Goal: Communication & Community: Answer question/provide support

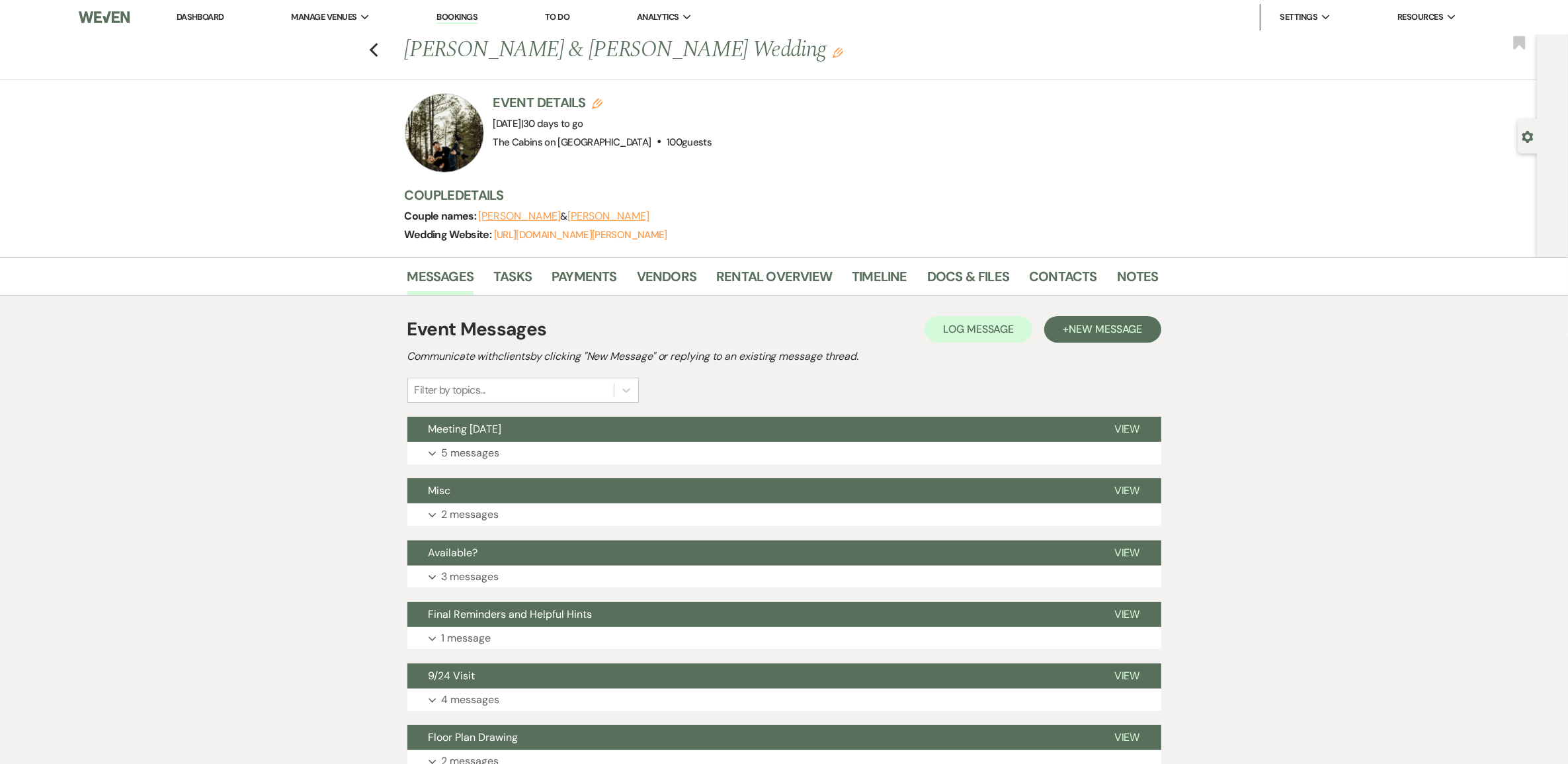
click at [214, 11] on link "Dashboard" at bounding box center [200, 17] width 48 height 11
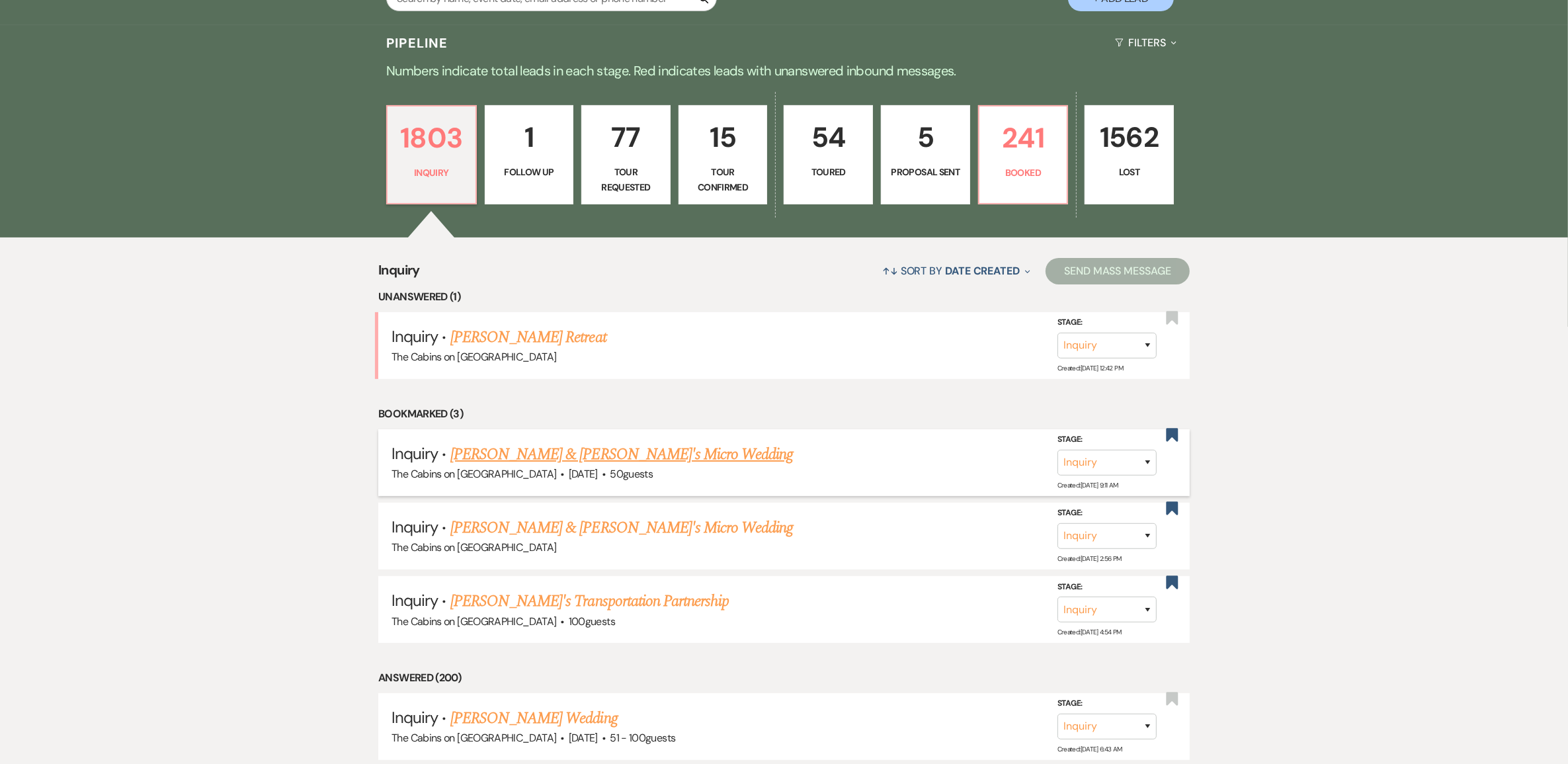
scroll to position [83, 0]
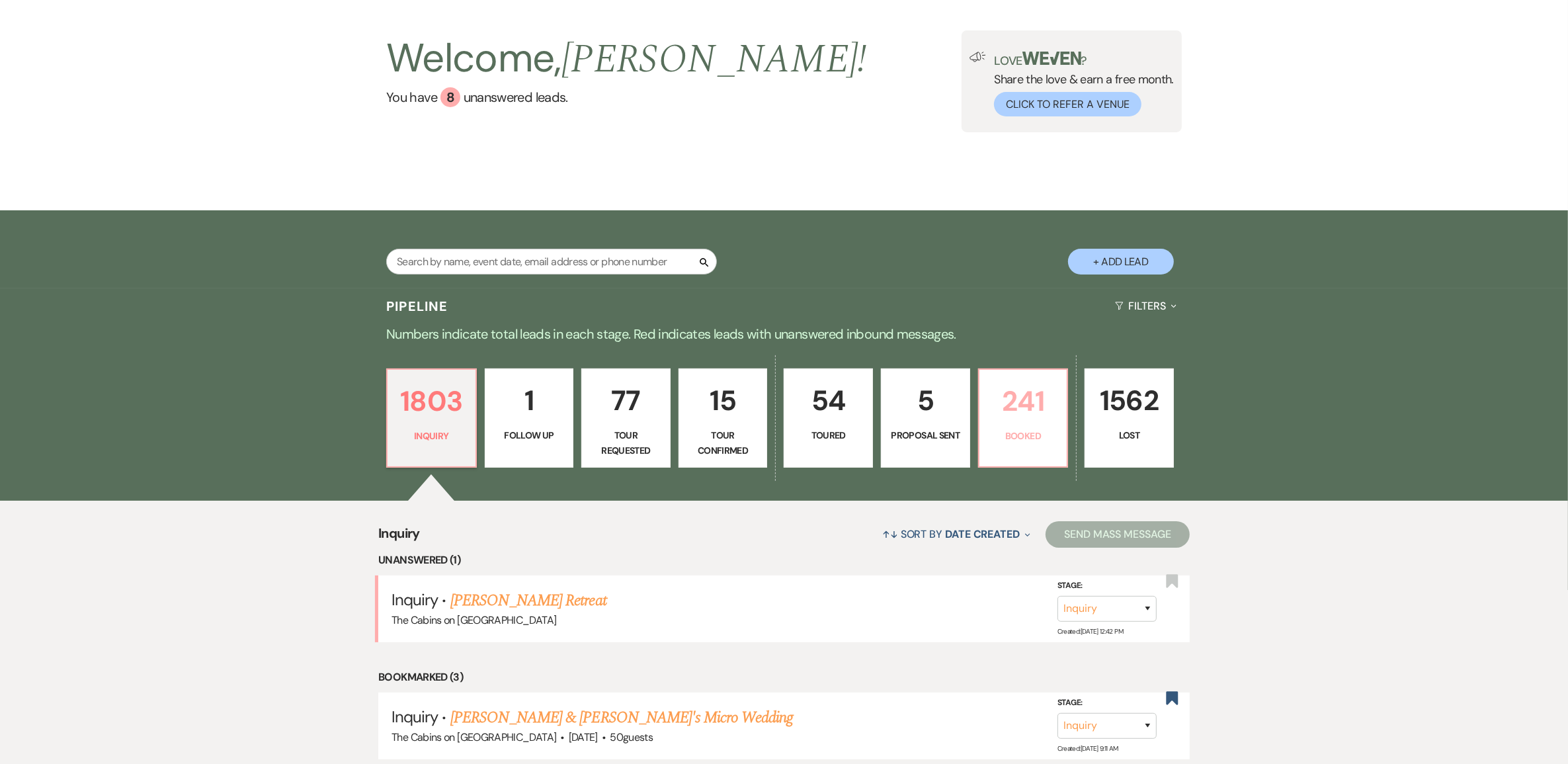
click at [1028, 423] on p "241" at bounding box center [1023, 401] width 72 height 44
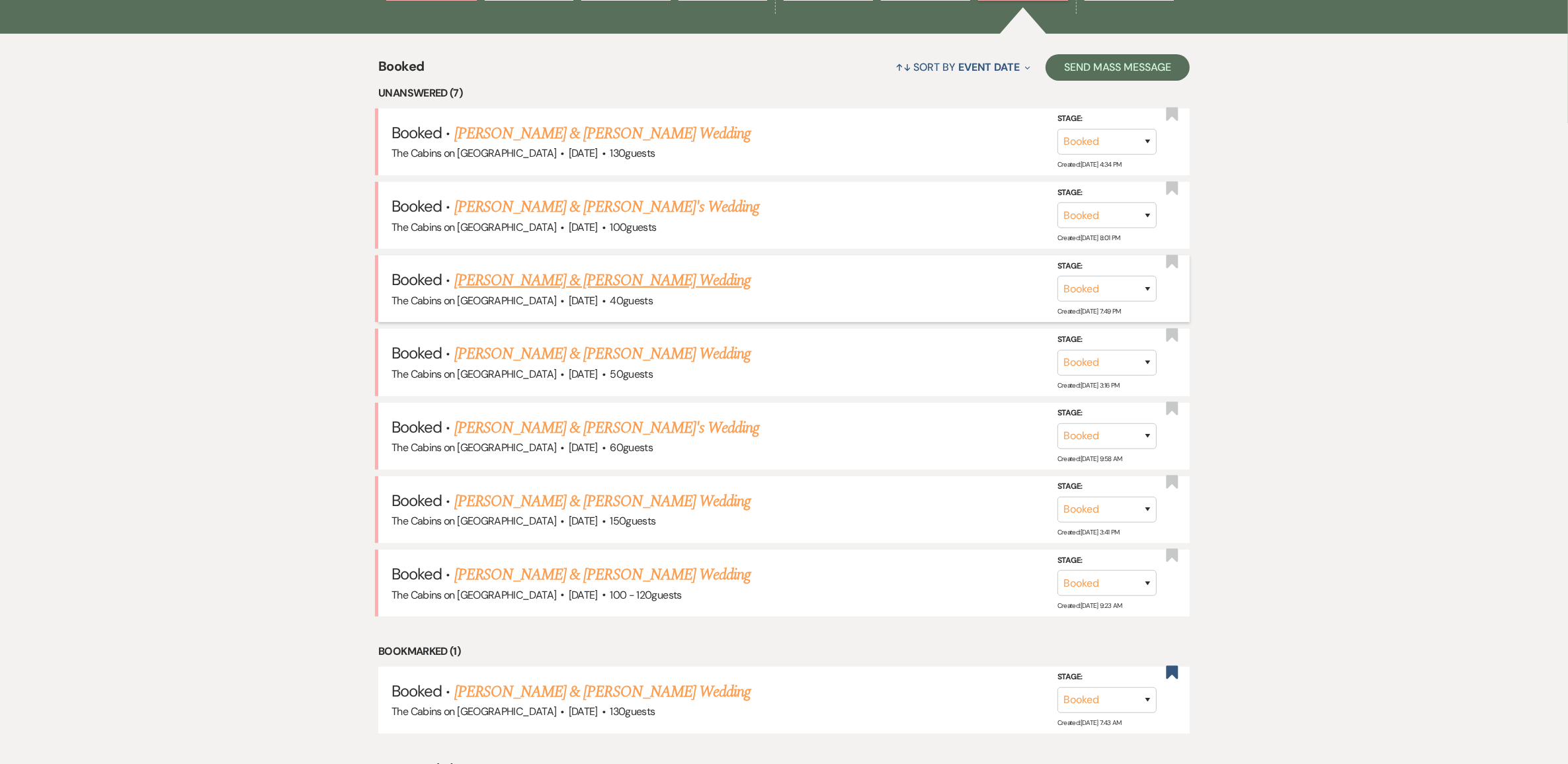
scroll to position [579, 0]
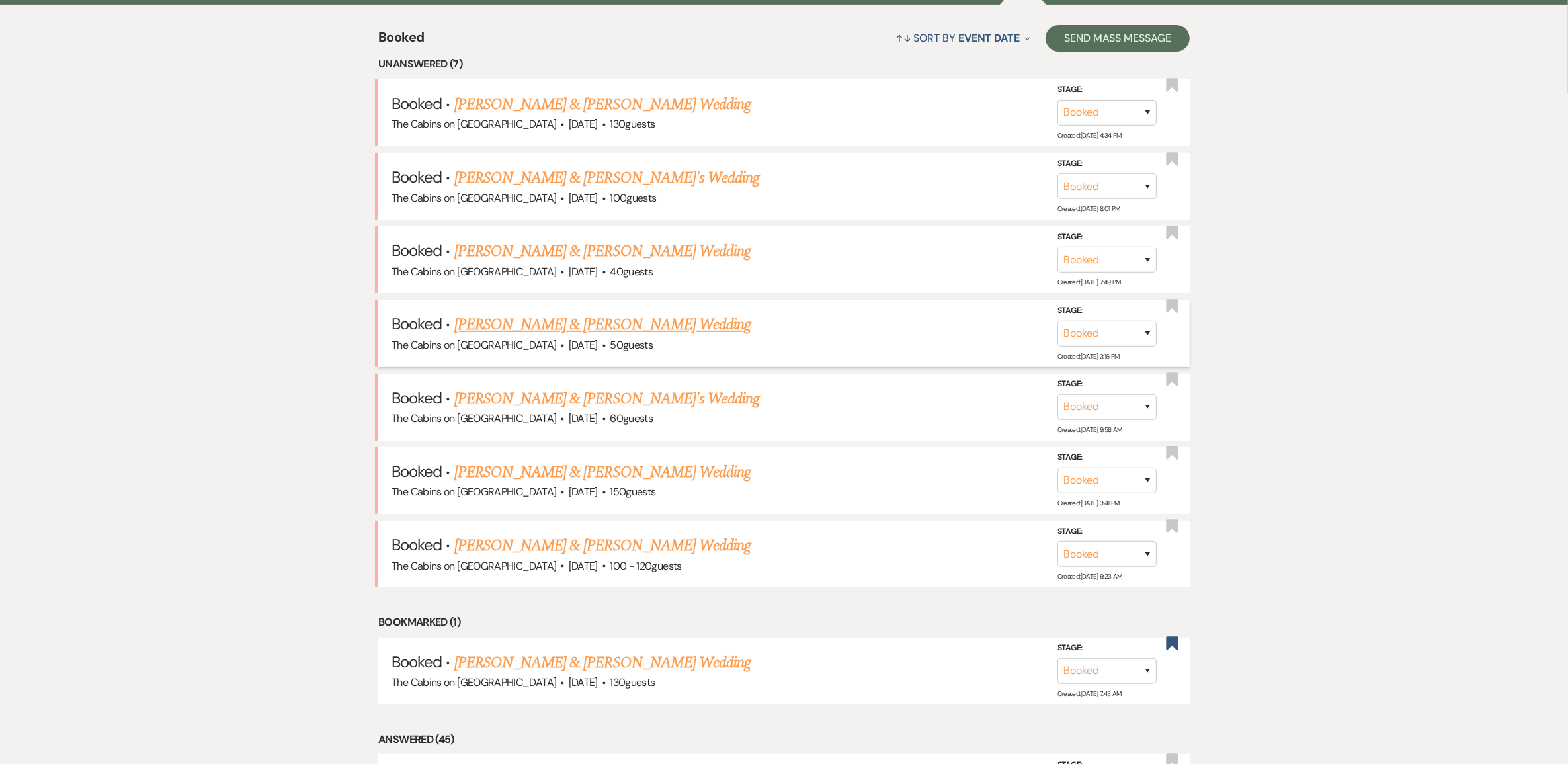
click at [552, 336] on link "[PERSON_NAME] & [PERSON_NAME] Wedding" at bounding box center [602, 325] width 296 height 24
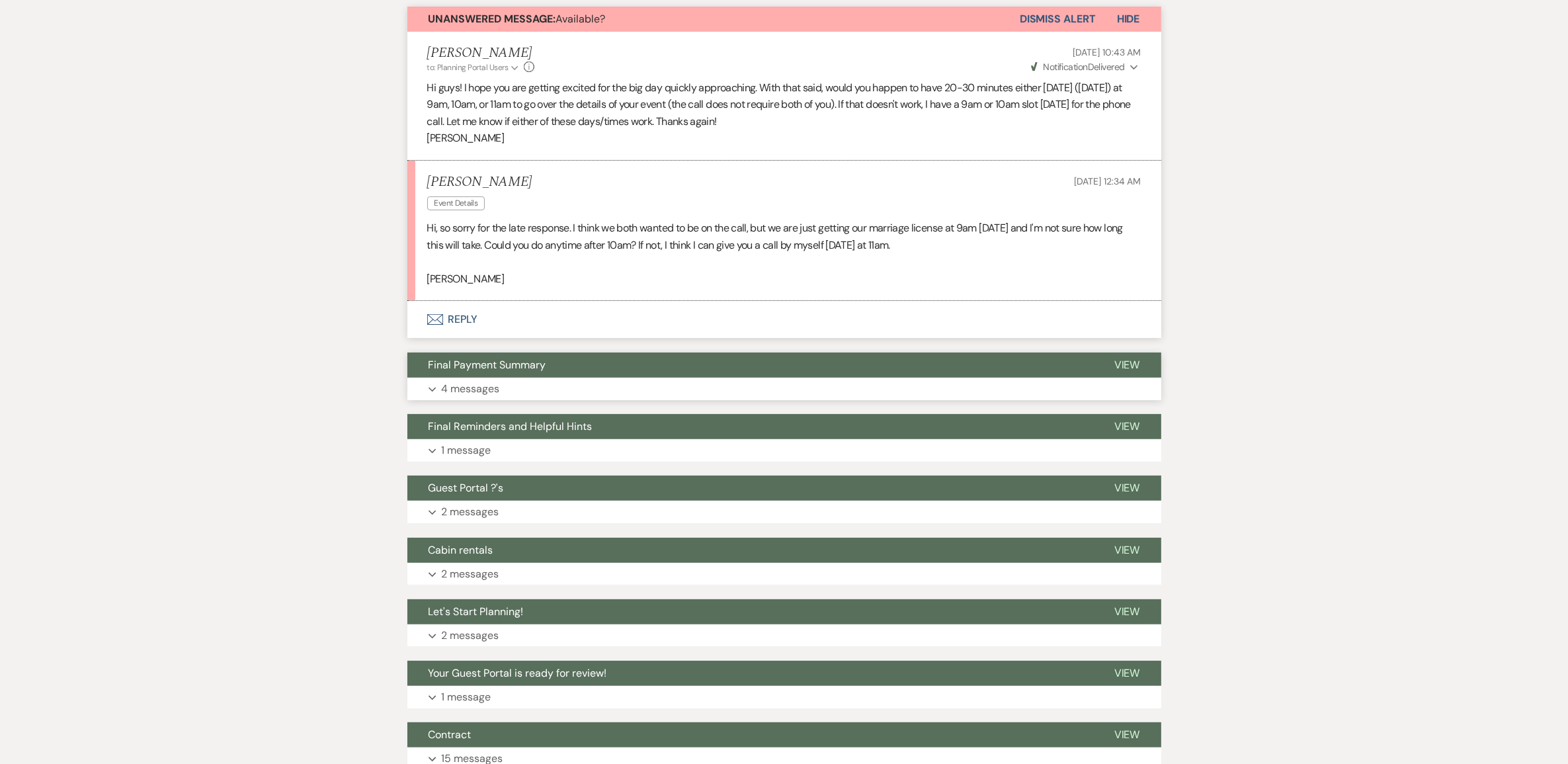
scroll to position [413, 0]
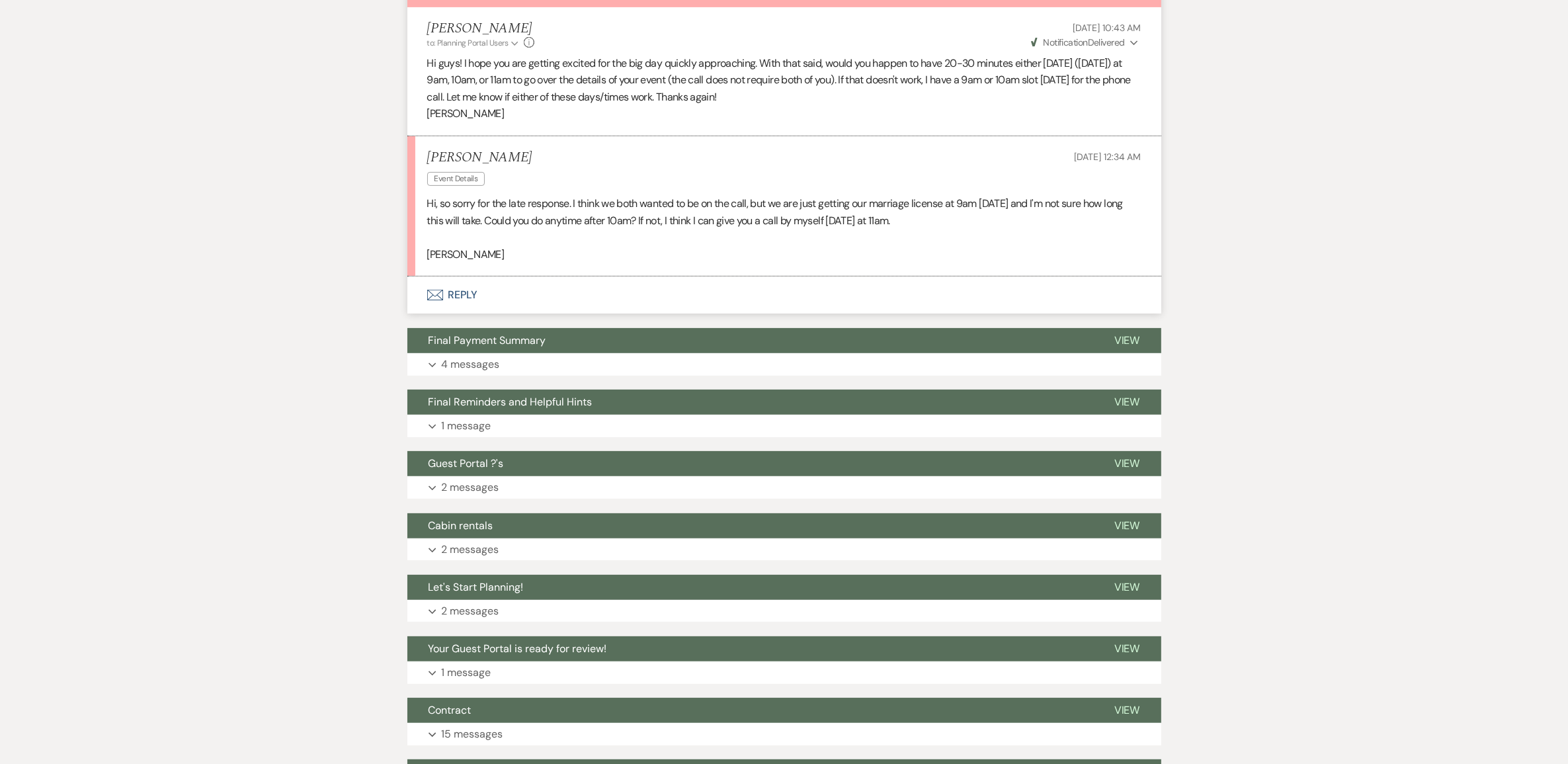
click at [478, 314] on button "Envelope Reply" at bounding box center [784, 295] width 754 height 37
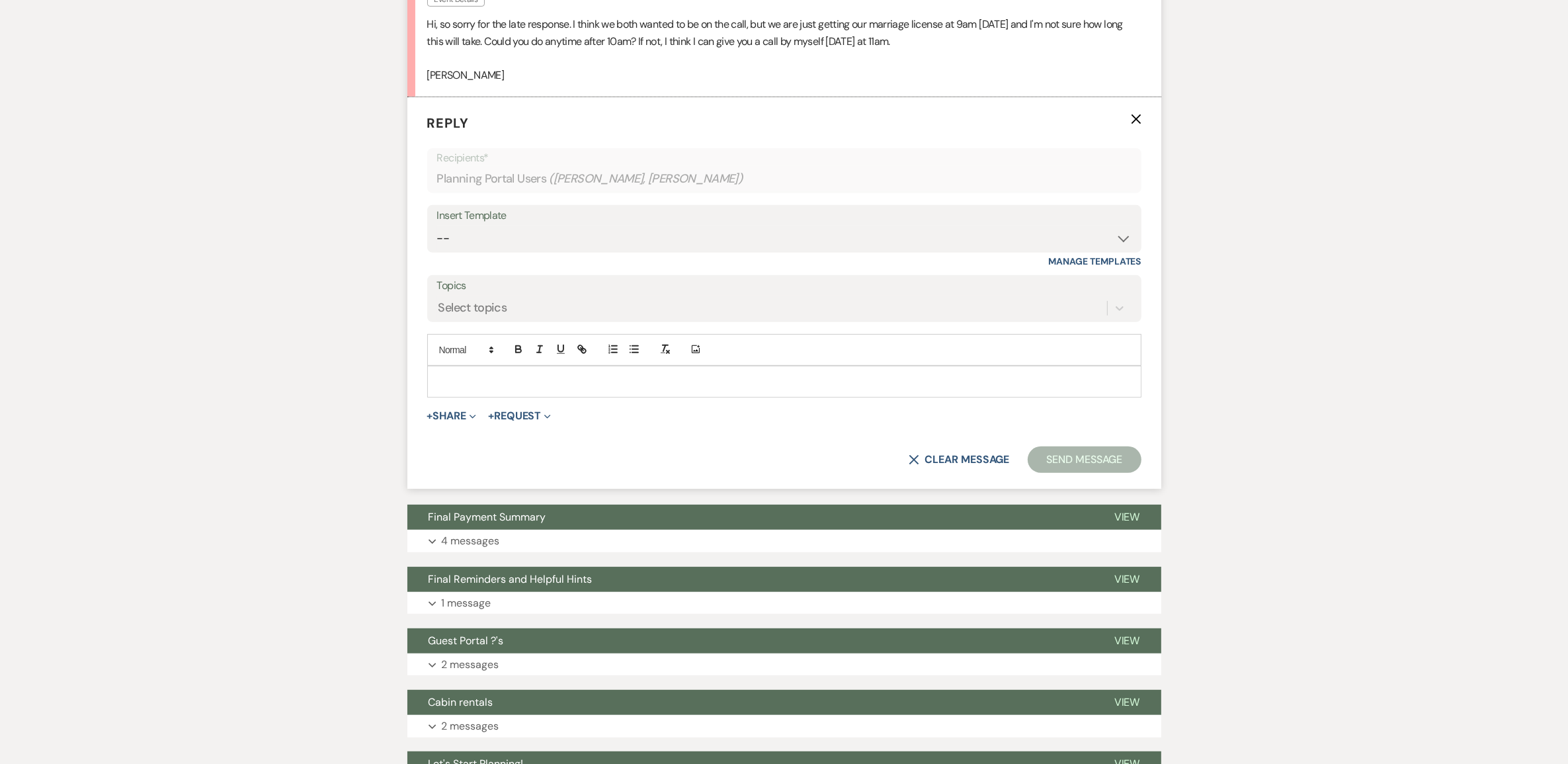
scroll to position [600, 0]
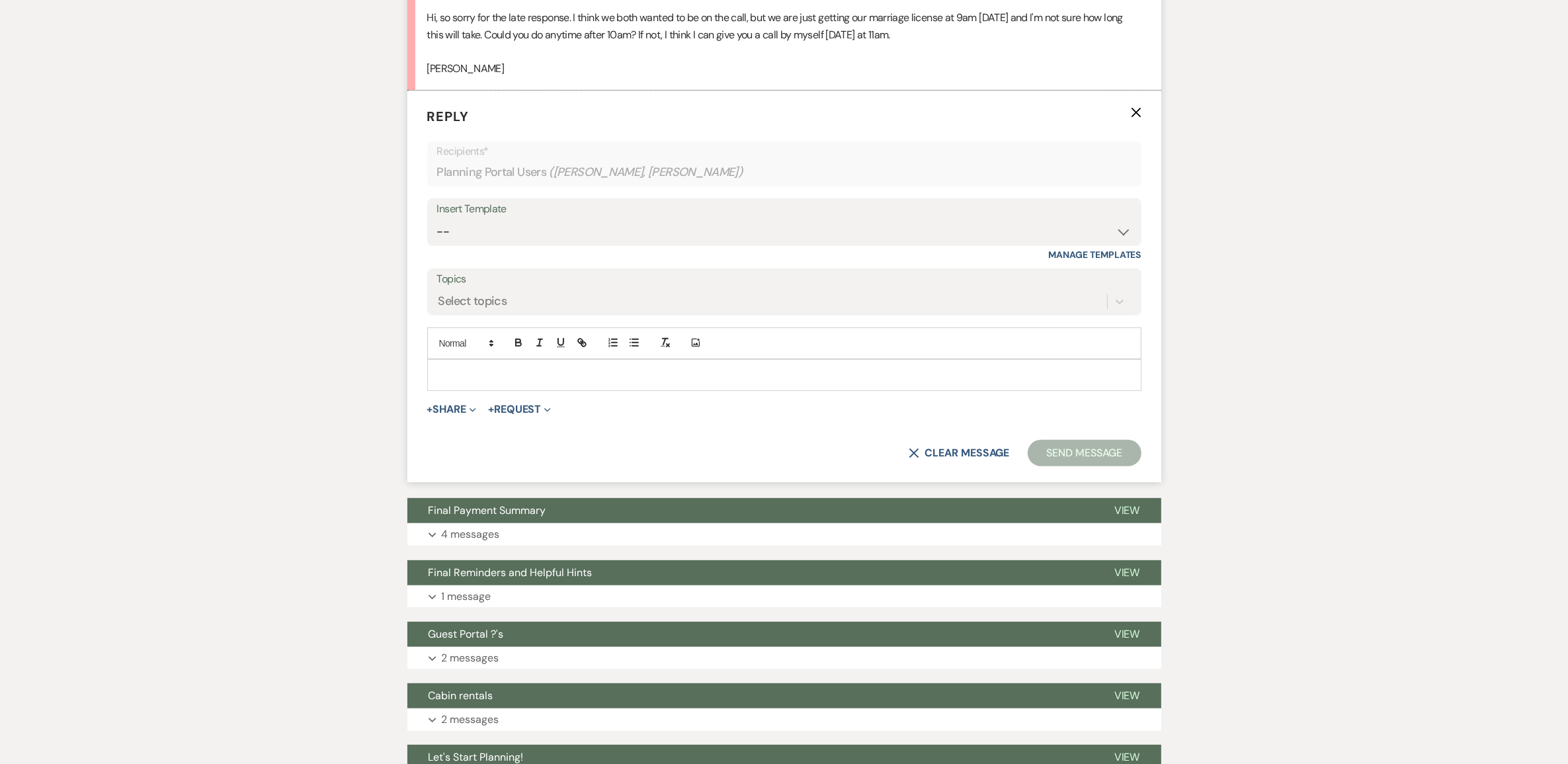
click at [487, 390] on div at bounding box center [784, 375] width 713 height 30
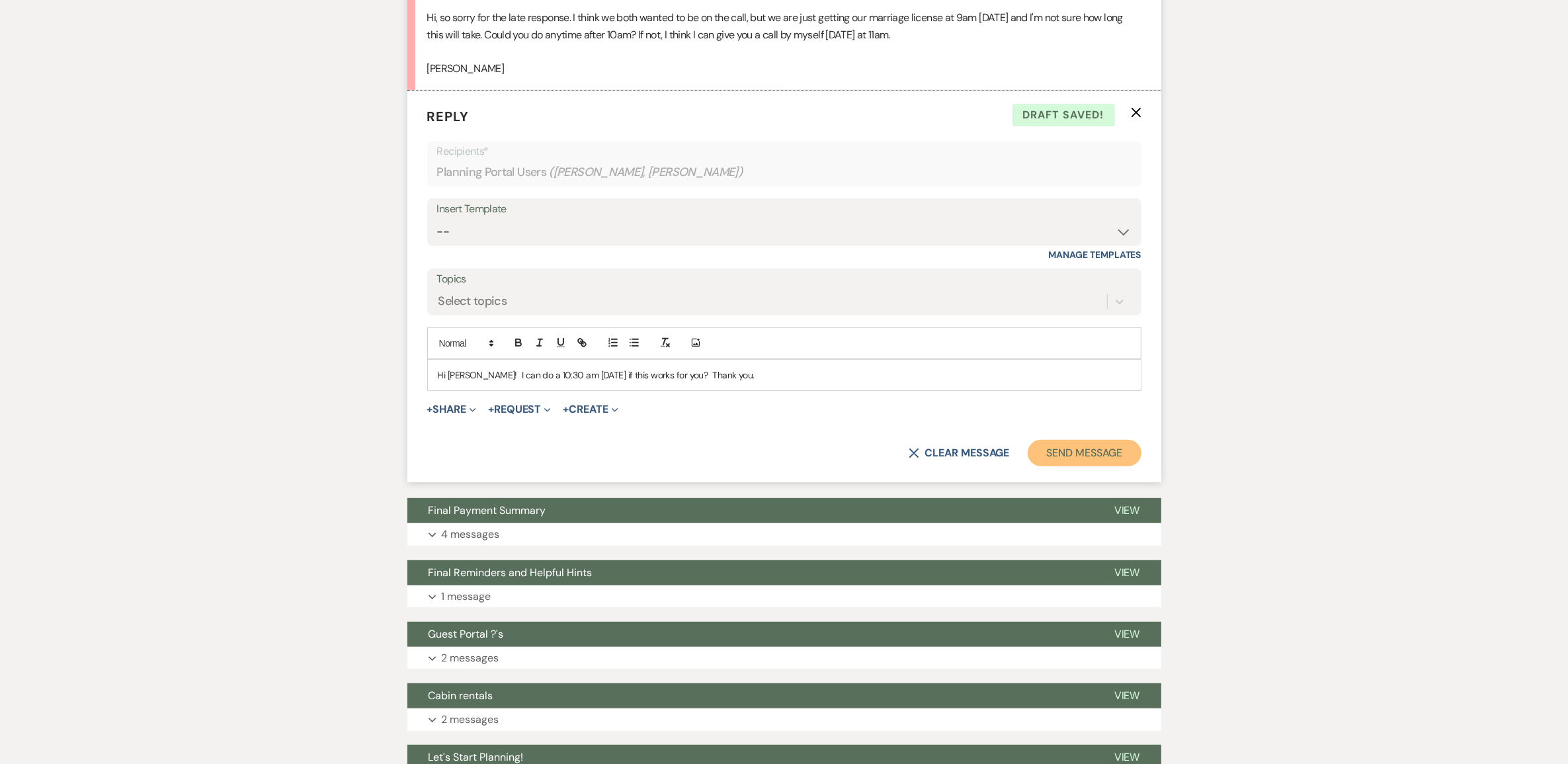
click at [1041, 466] on button "Send Message" at bounding box center [1084, 454] width 113 height 27
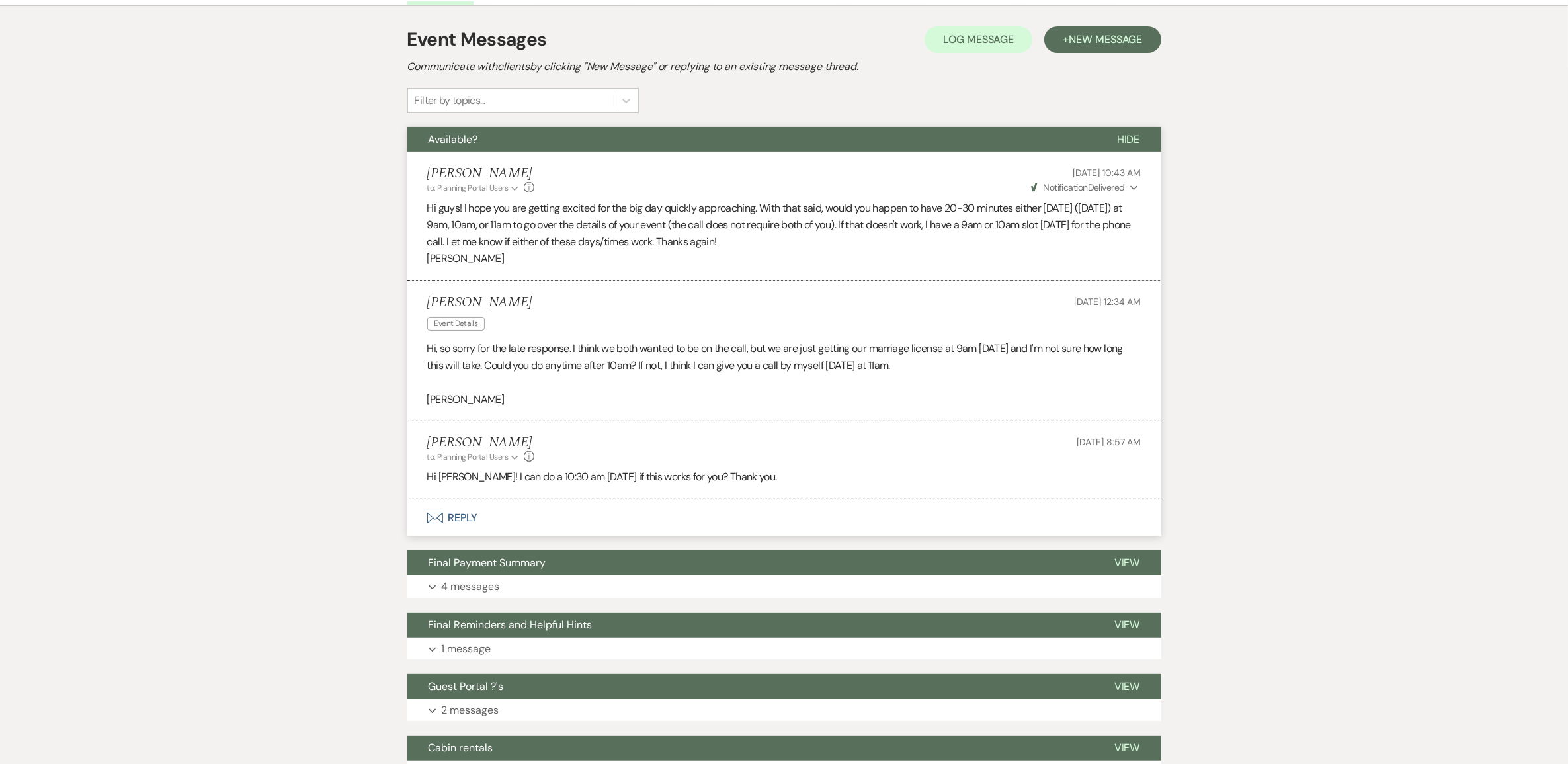
scroll to position [0, 0]
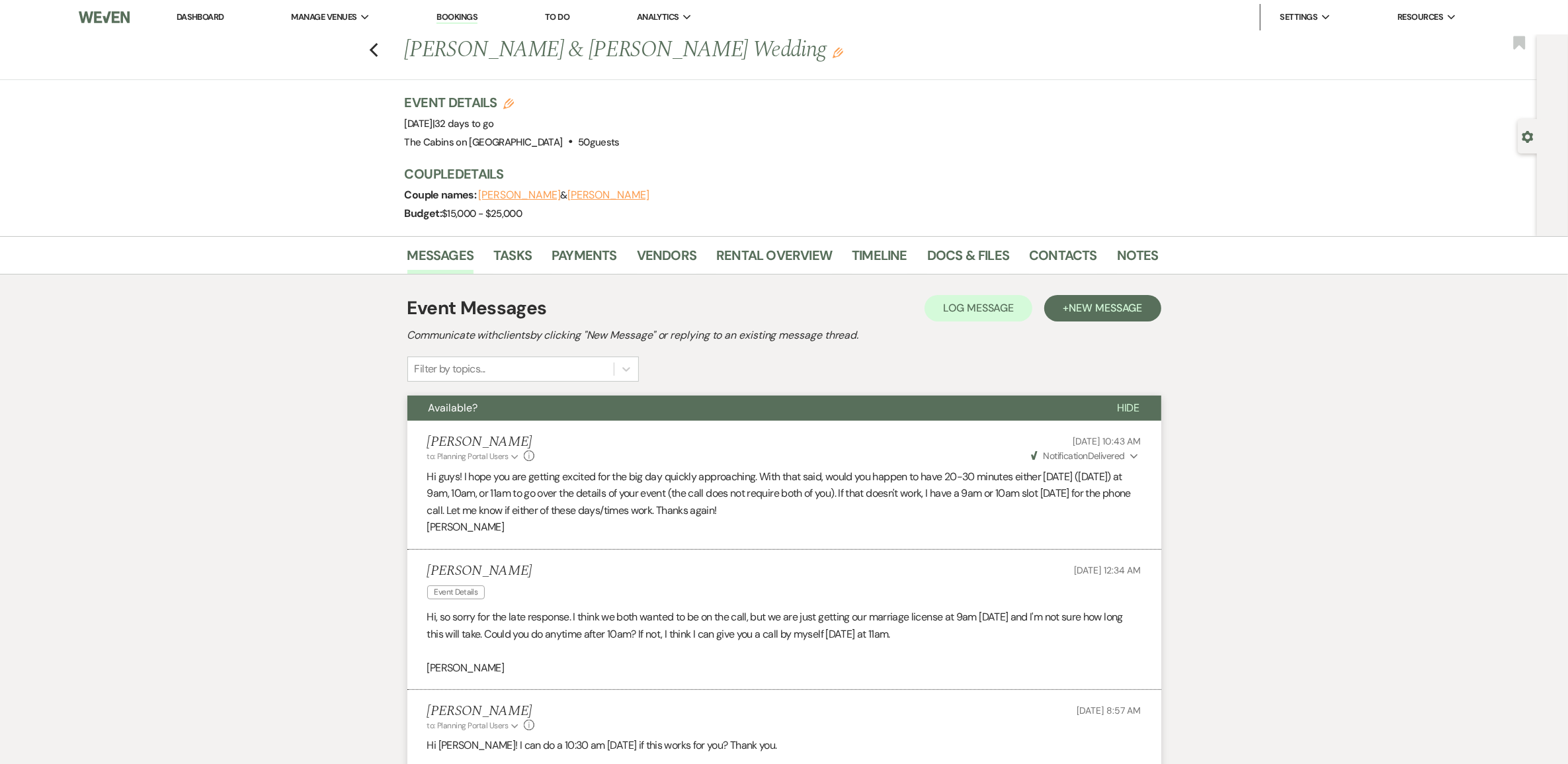
click at [218, 18] on link "Dashboard" at bounding box center [200, 17] width 48 height 11
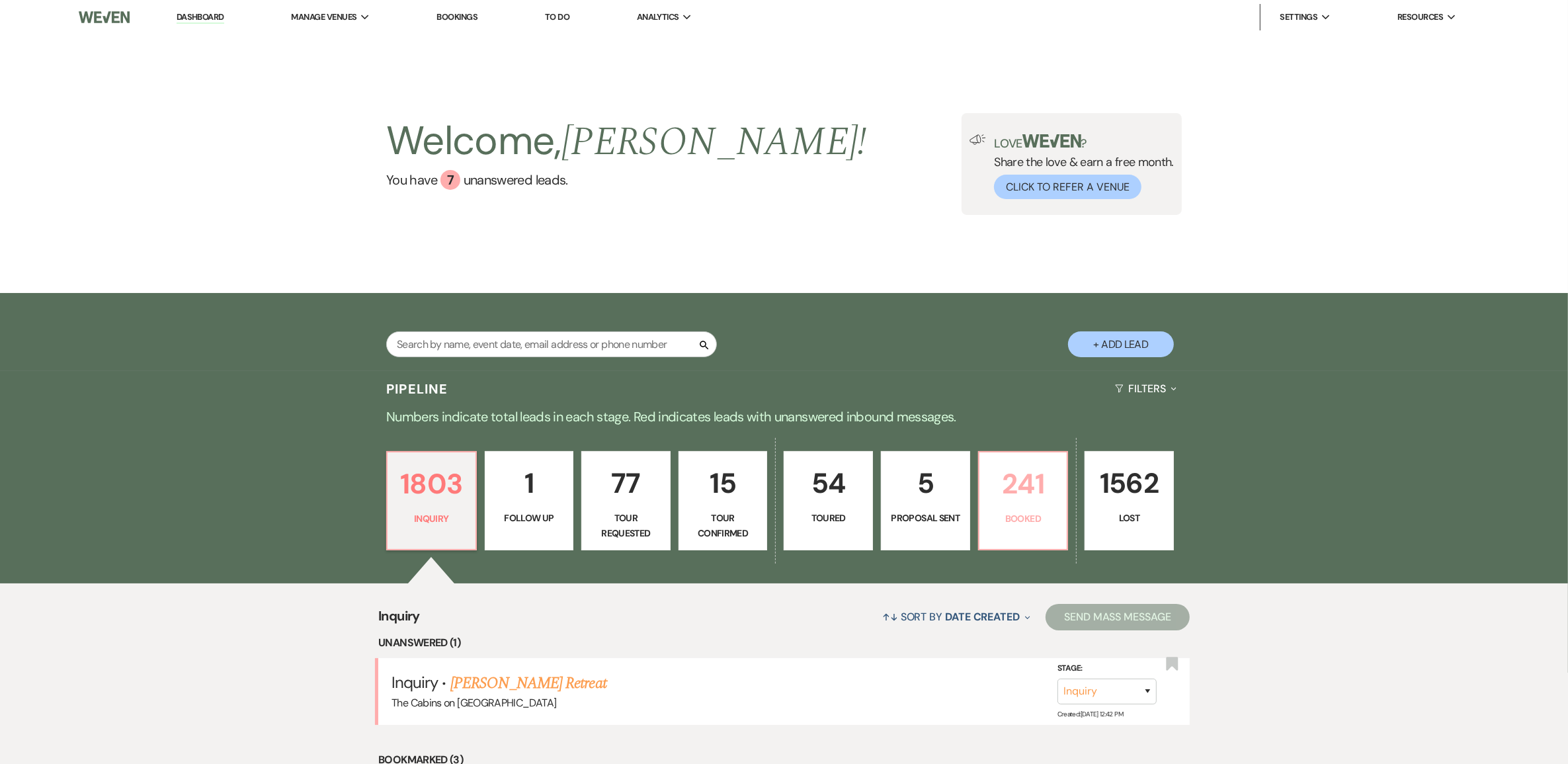
click at [1039, 506] on p "241" at bounding box center [1023, 484] width 72 height 44
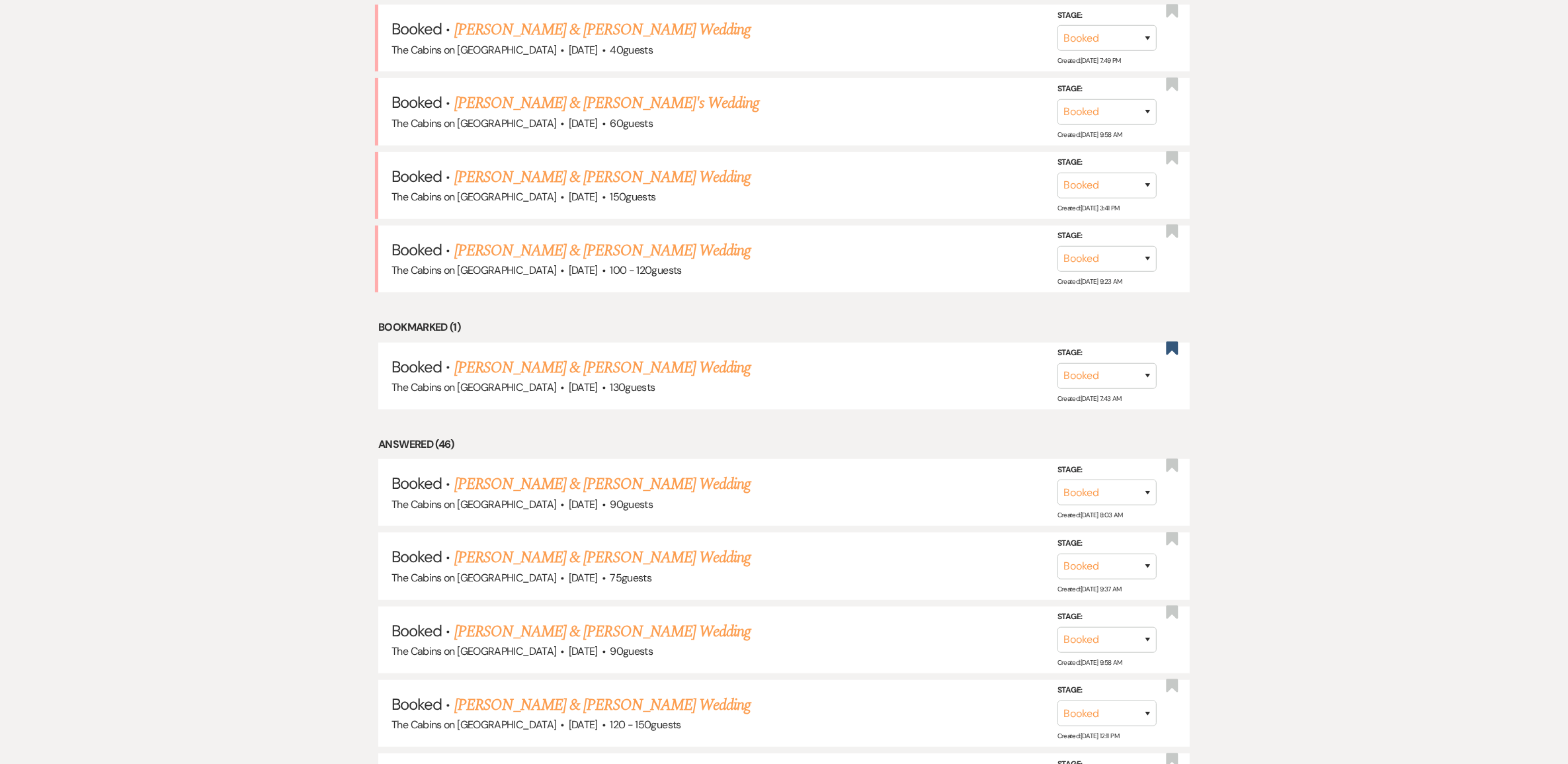
scroll to position [910, 0]
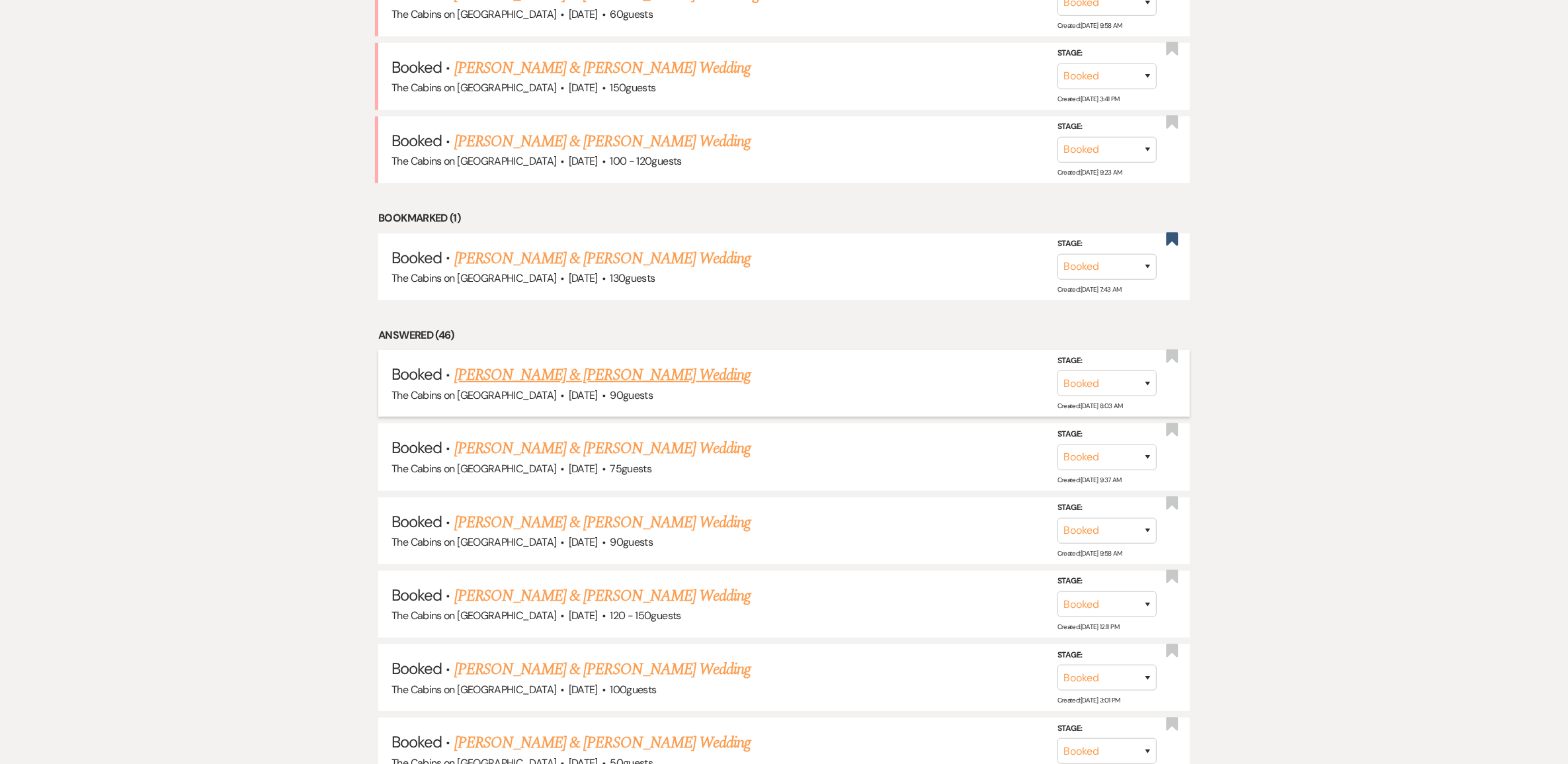
click at [612, 387] on link "[PERSON_NAME] & [PERSON_NAME] Wedding" at bounding box center [602, 375] width 296 height 24
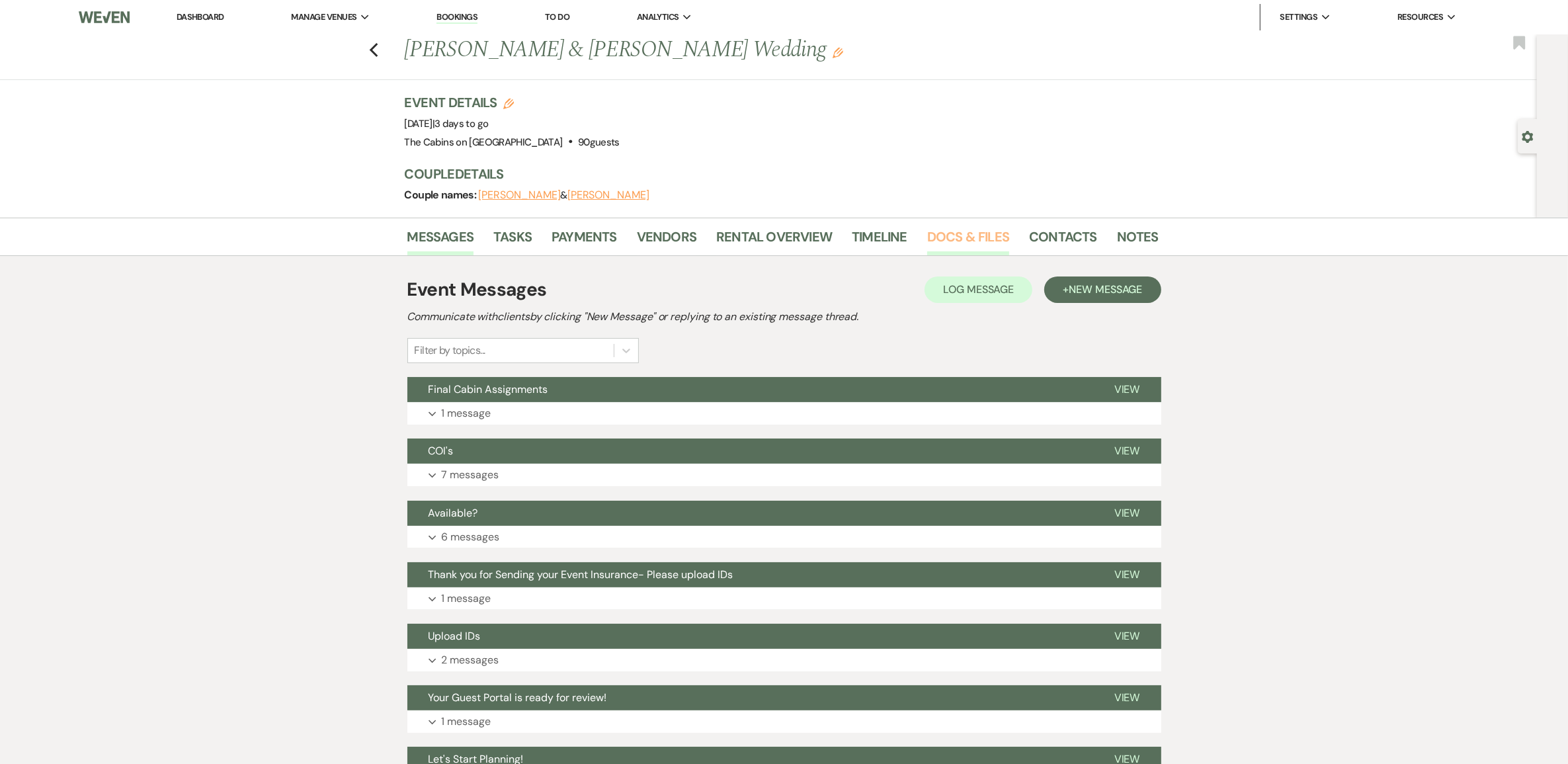
click at [953, 255] on link "Docs & Files" at bounding box center [968, 241] width 82 height 29
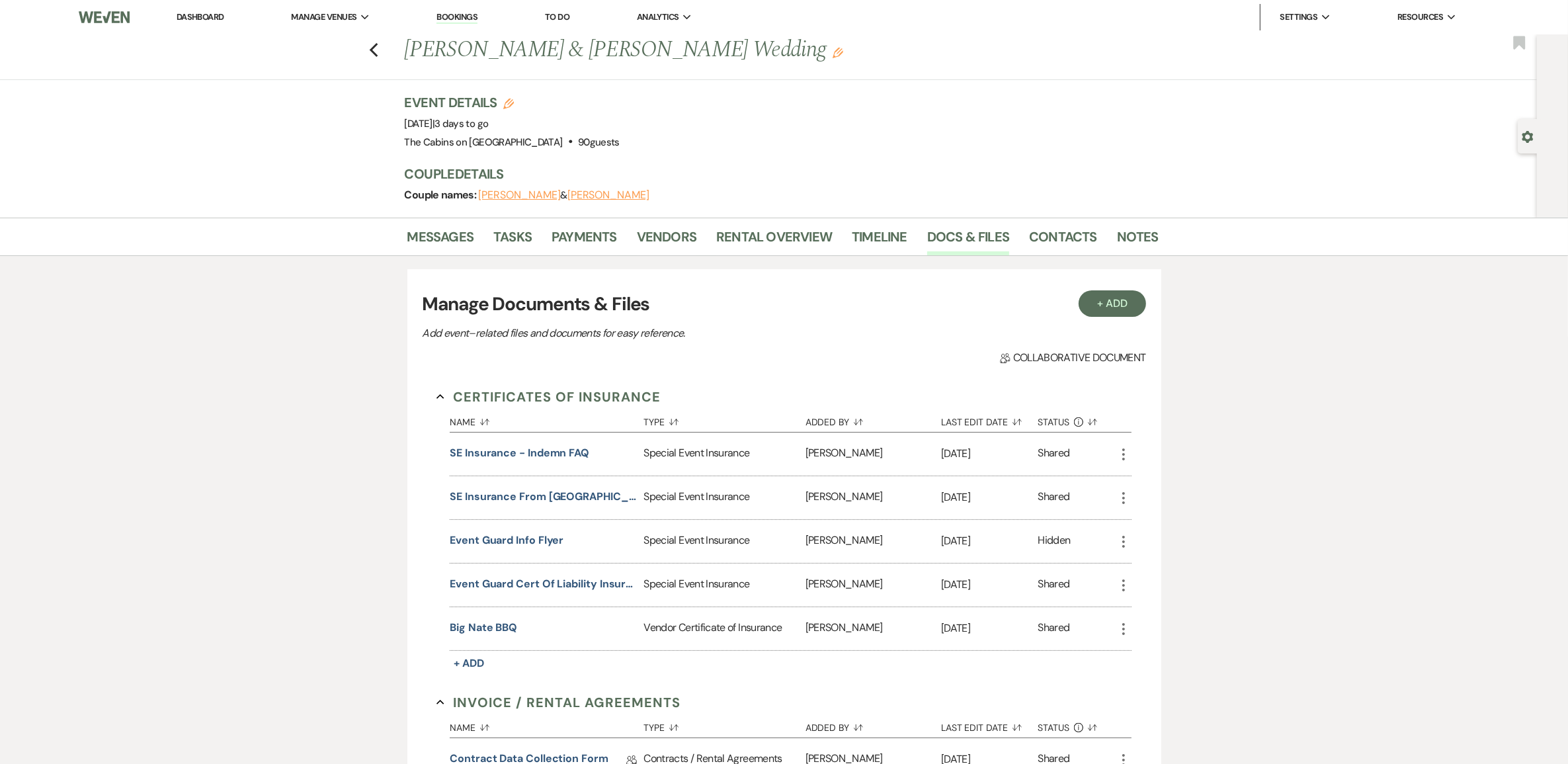
click at [210, 14] on link "Dashboard" at bounding box center [200, 17] width 48 height 11
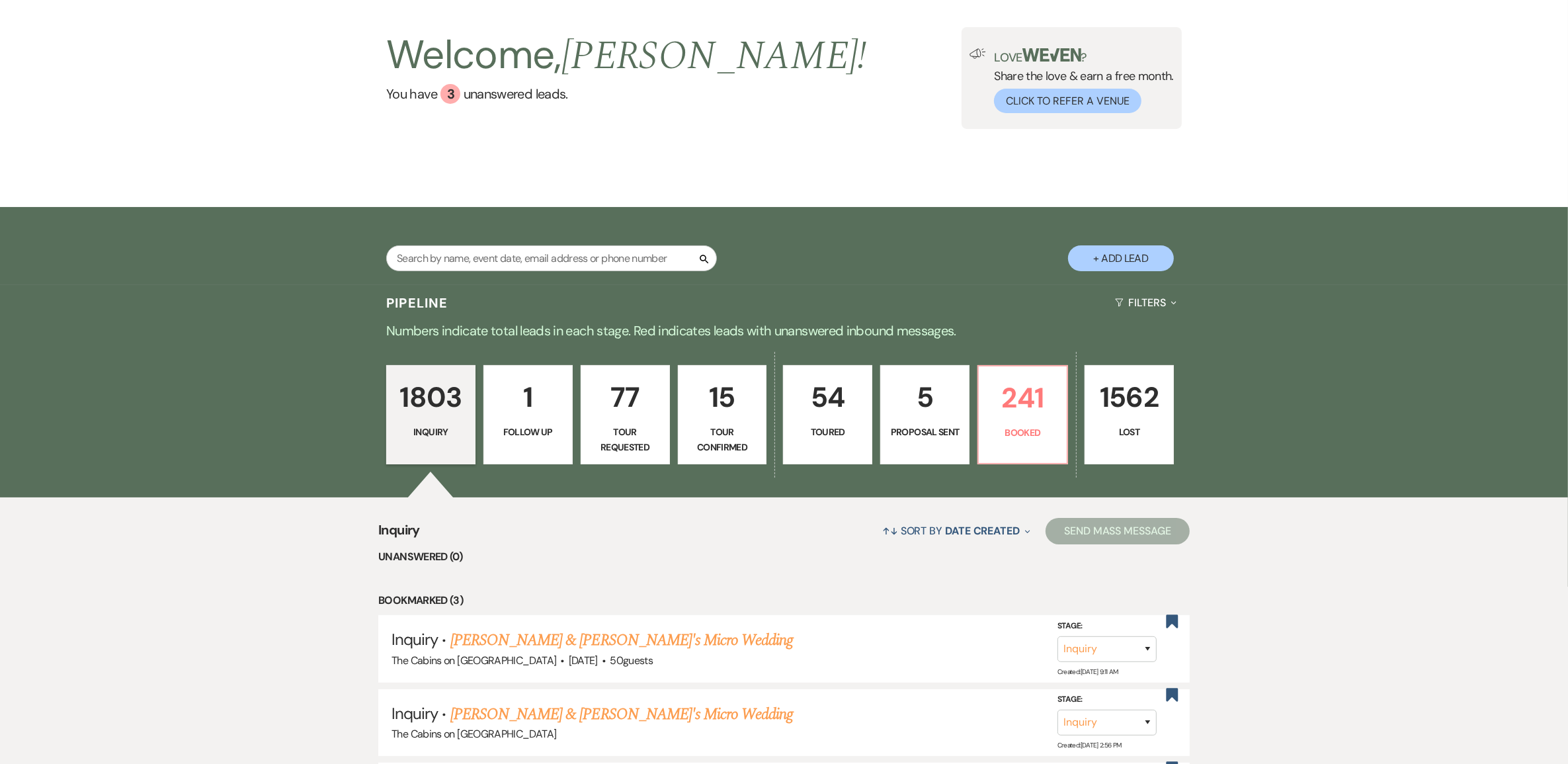
scroll to position [165, 0]
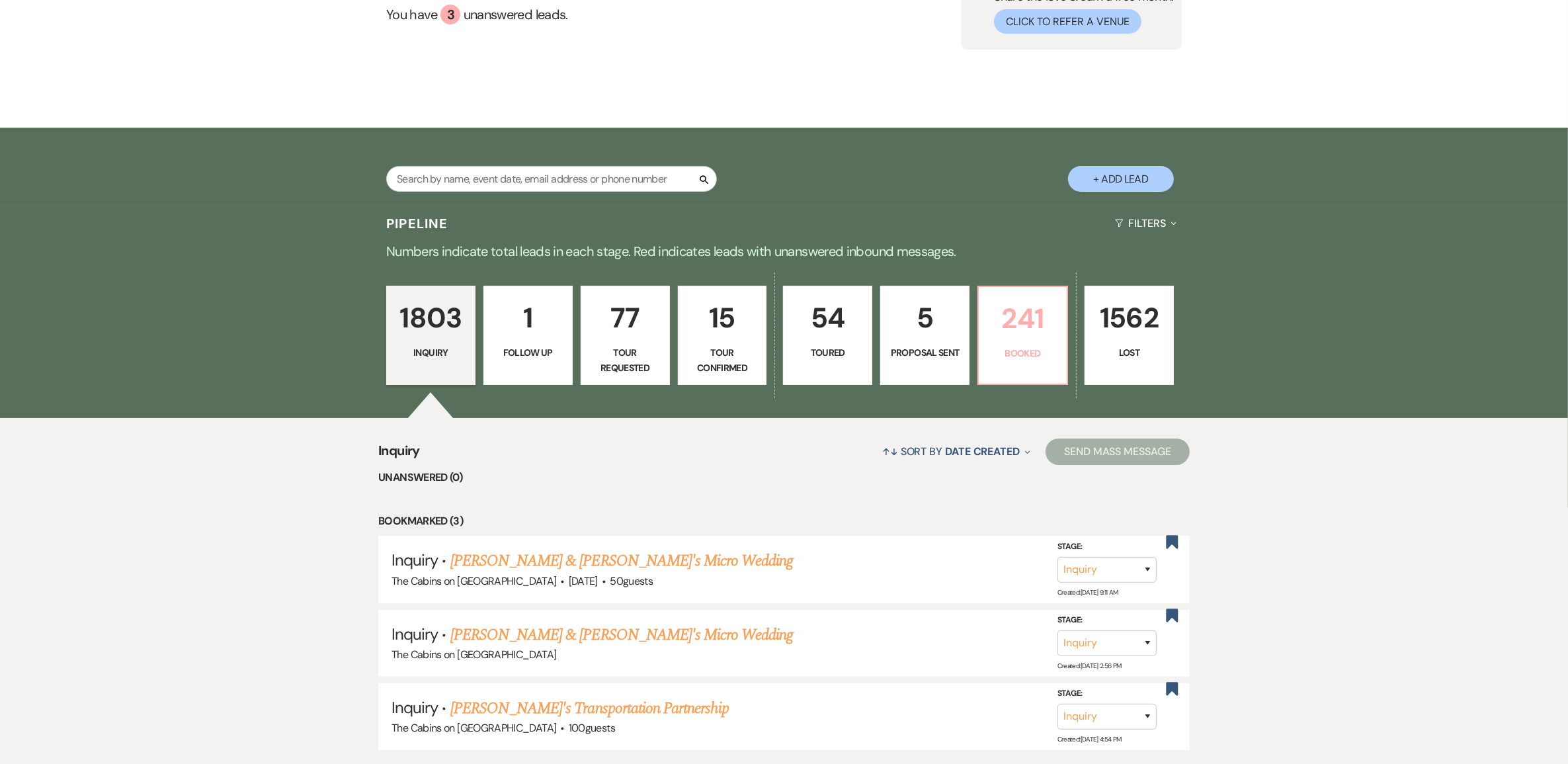
click at [1013, 341] on p "241" at bounding box center [1022, 318] width 72 height 44
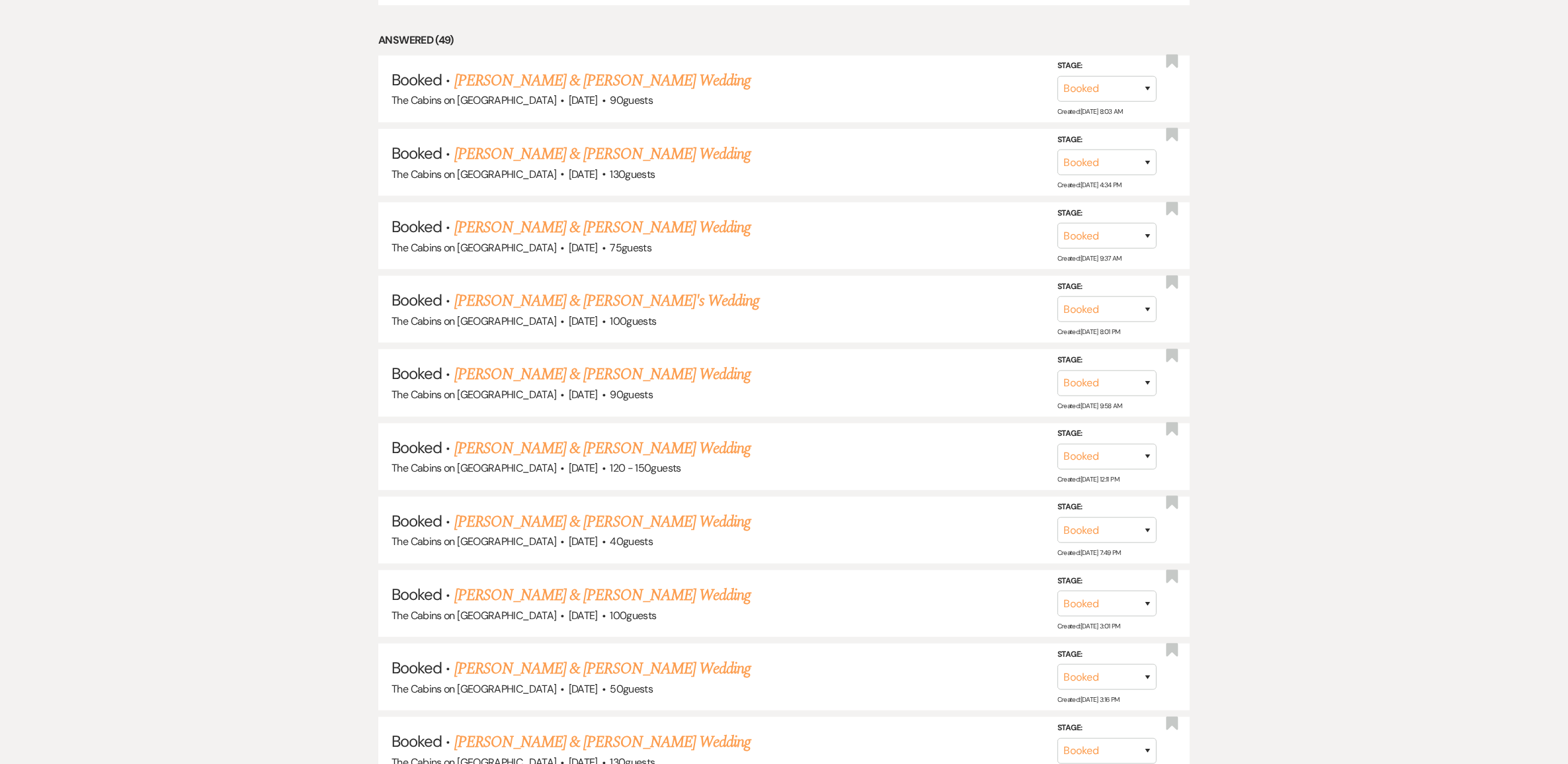
scroll to position [1075, 0]
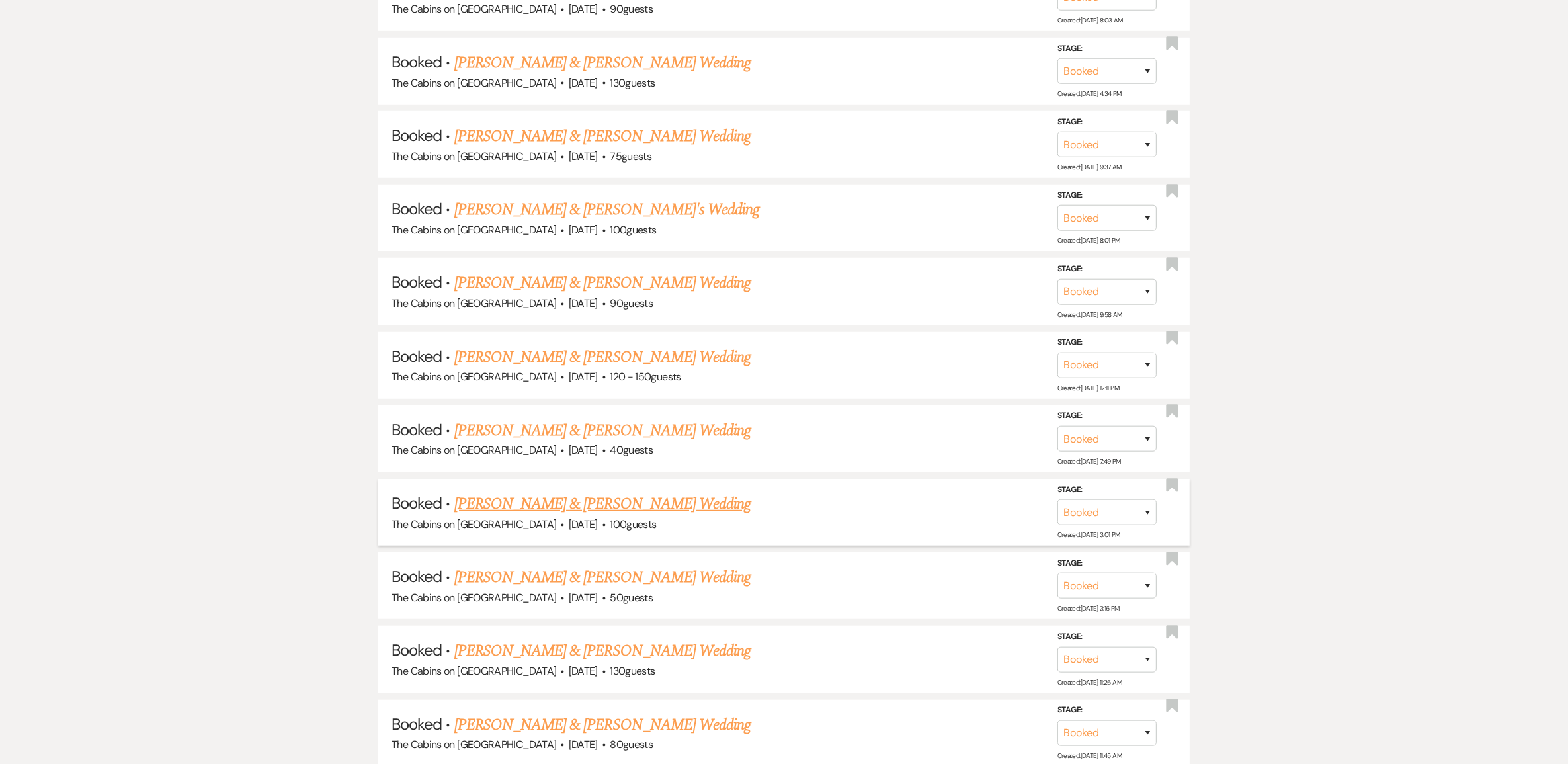
click at [573, 516] on link "[PERSON_NAME] & [PERSON_NAME] Wedding" at bounding box center [602, 504] width 296 height 24
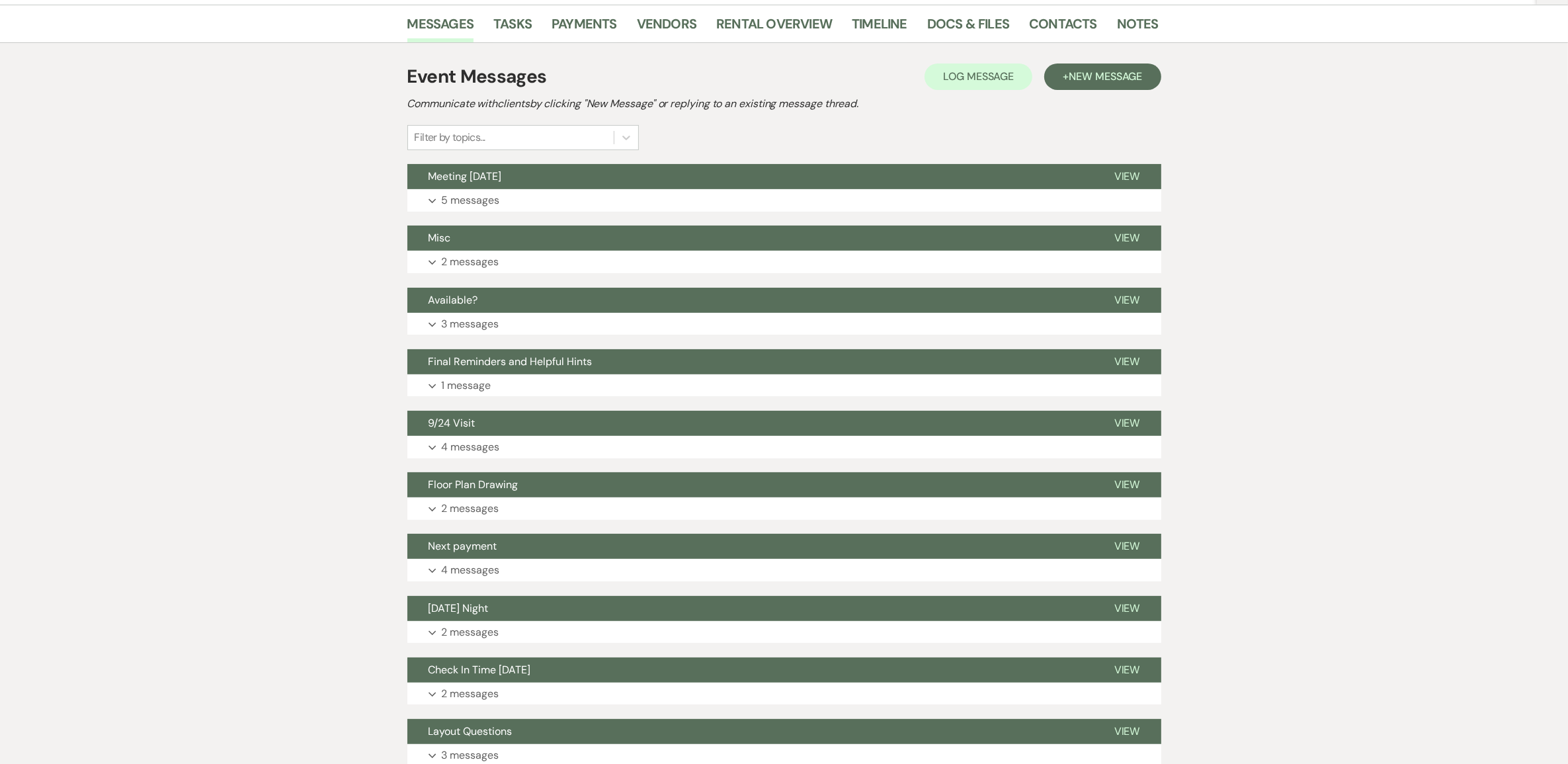
scroll to position [248, 0]
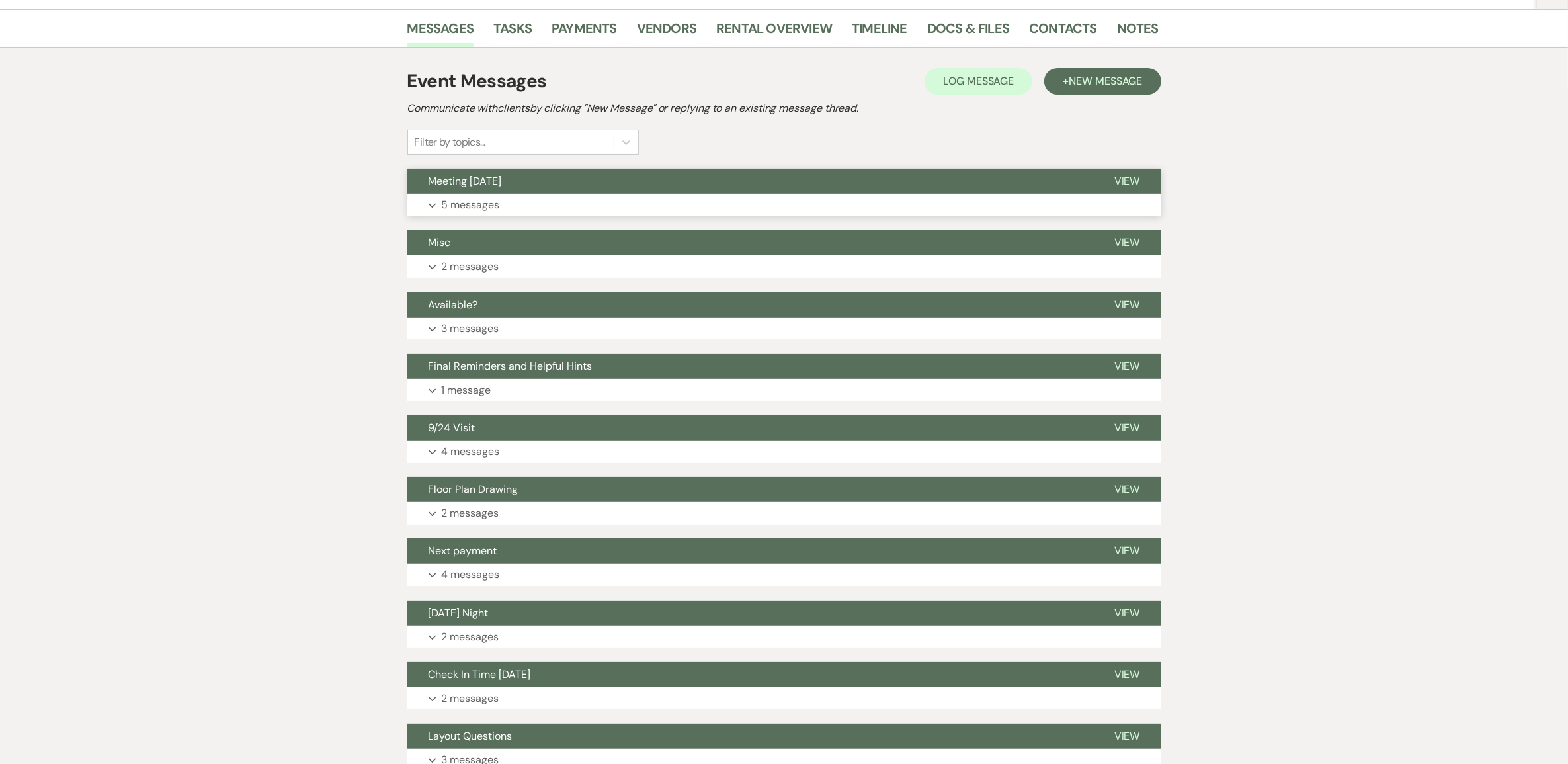
click at [484, 214] on p "5 messages" at bounding box center [470, 205] width 59 height 17
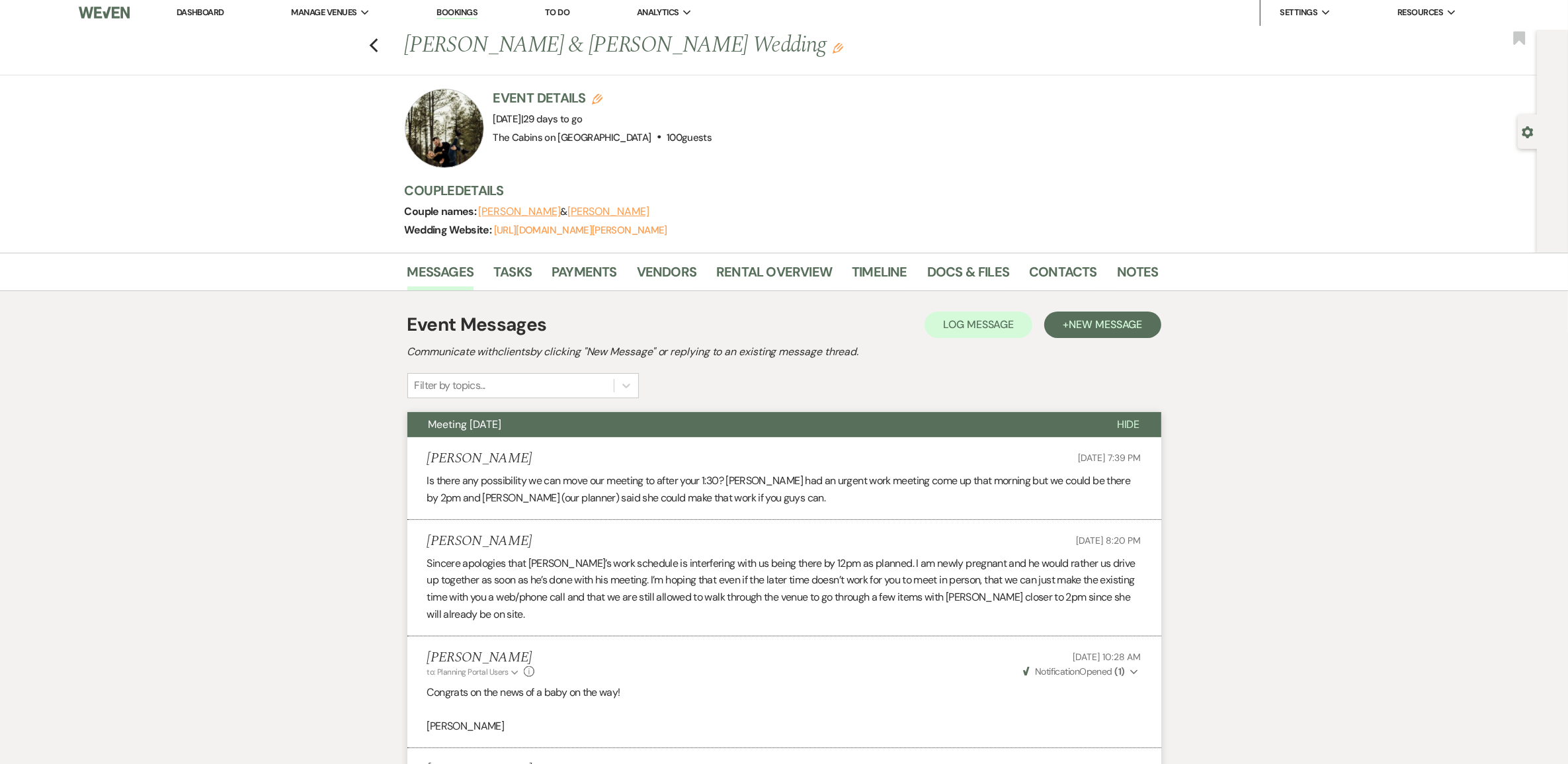
scroll to position [0, 0]
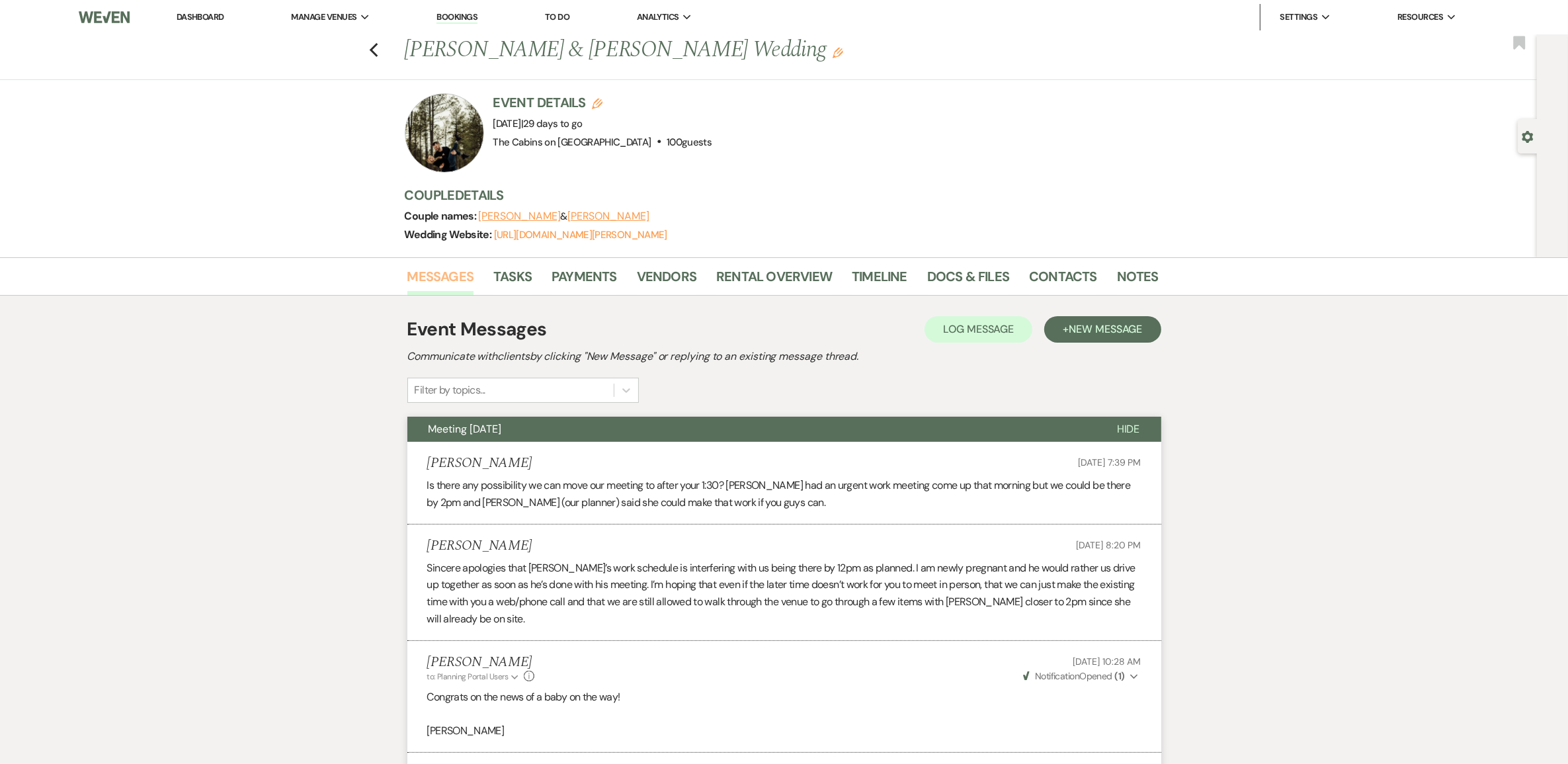
click at [456, 288] on link "Messages" at bounding box center [441, 280] width 67 height 29
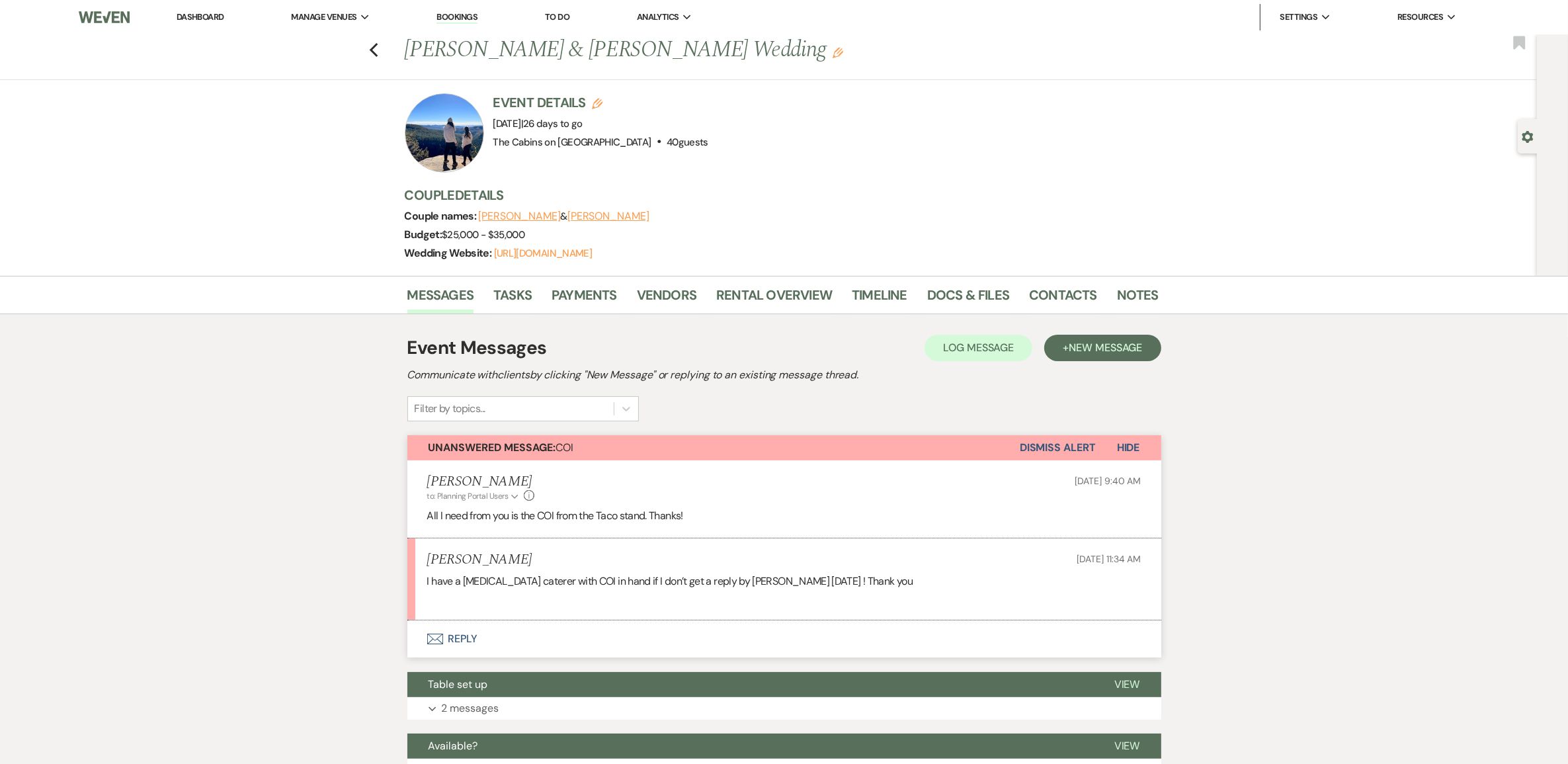
click at [214, 21] on link "Dashboard" at bounding box center [200, 17] width 48 height 11
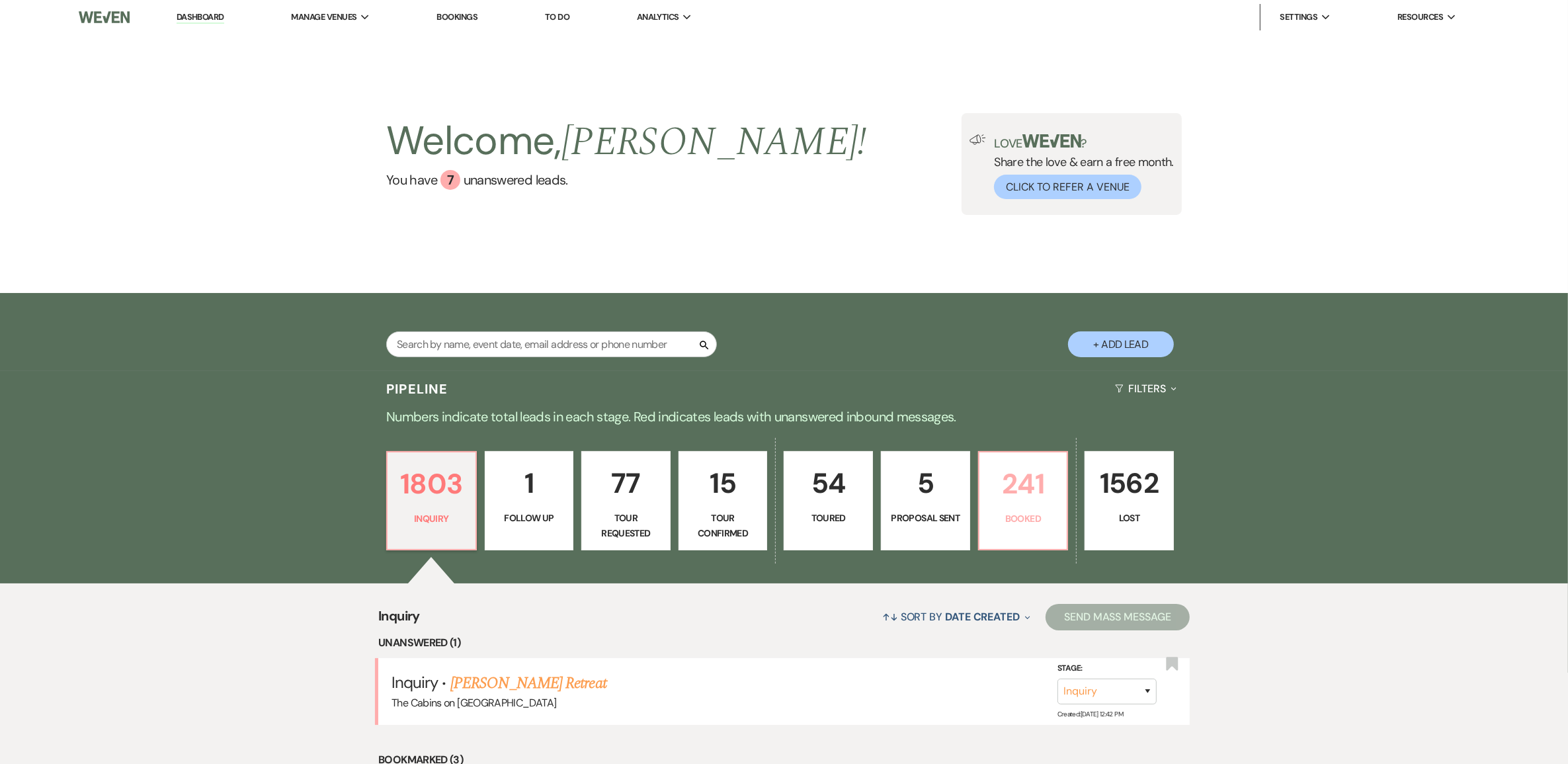
click at [1034, 506] on p "241" at bounding box center [1023, 484] width 72 height 44
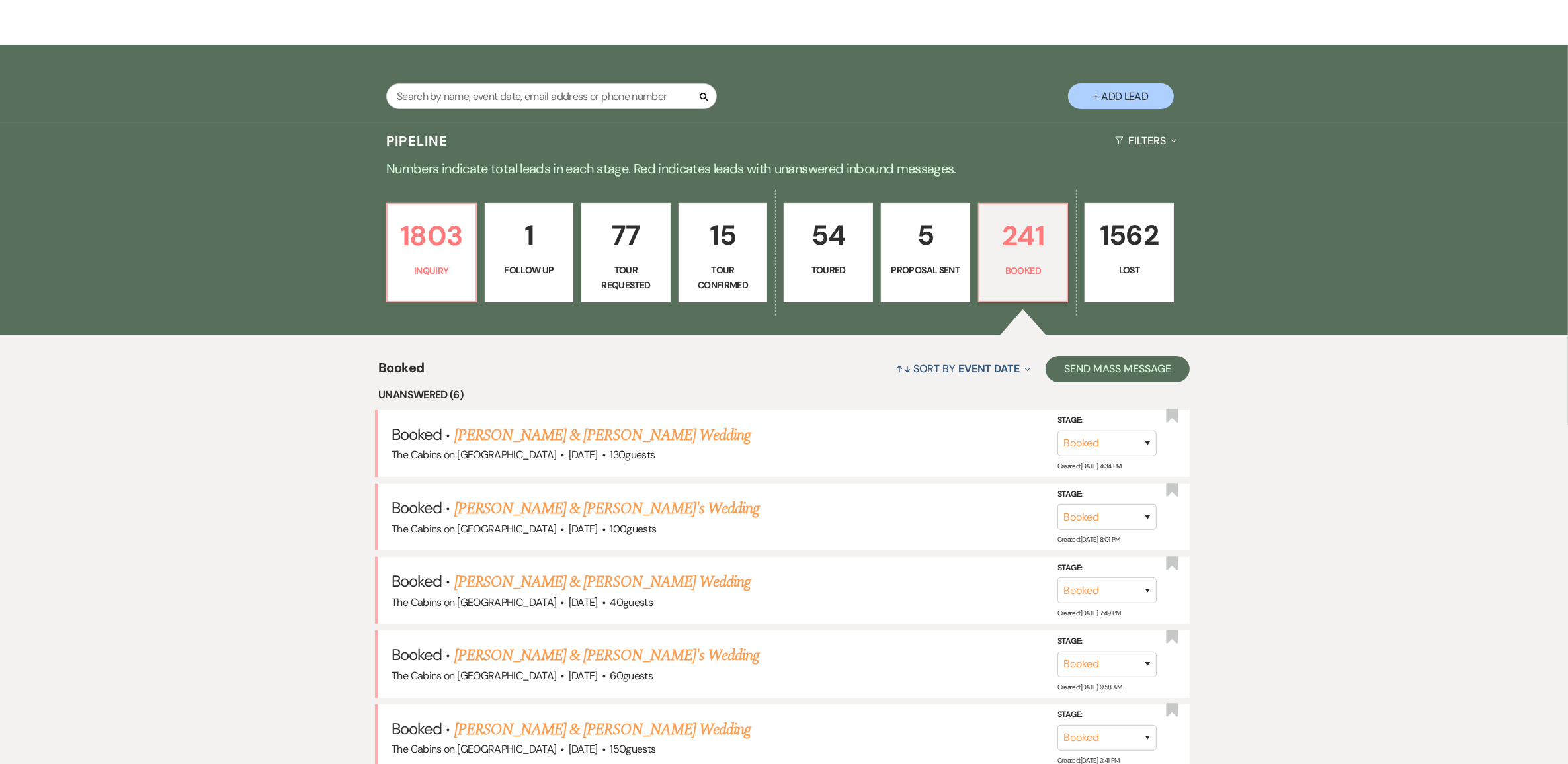
scroll to position [331, 0]
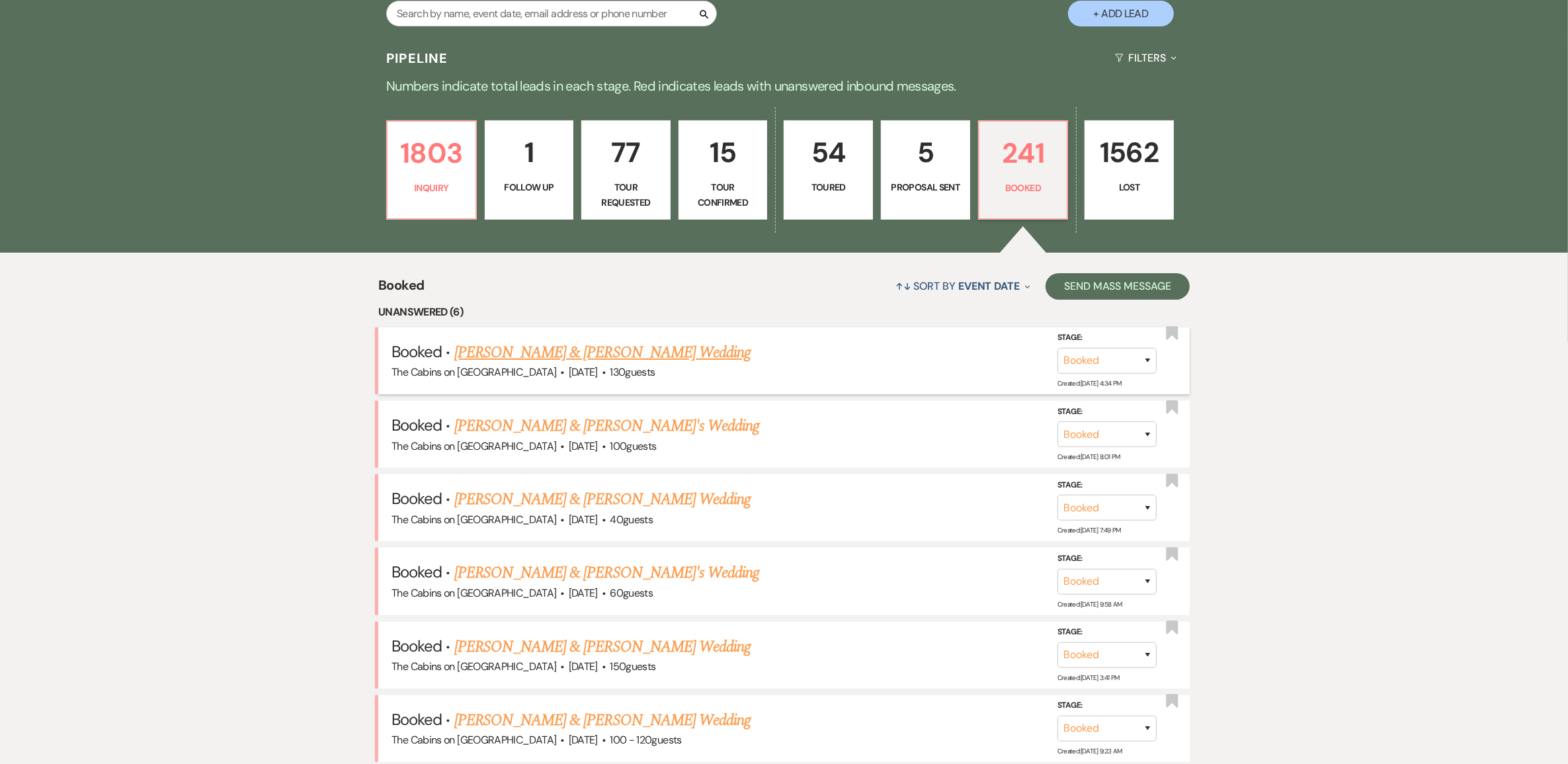
click at [622, 365] on link "[PERSON_NAME] & [PERSON_NAME] Wedding" at bounding box center [602, 353] width 296 height 24
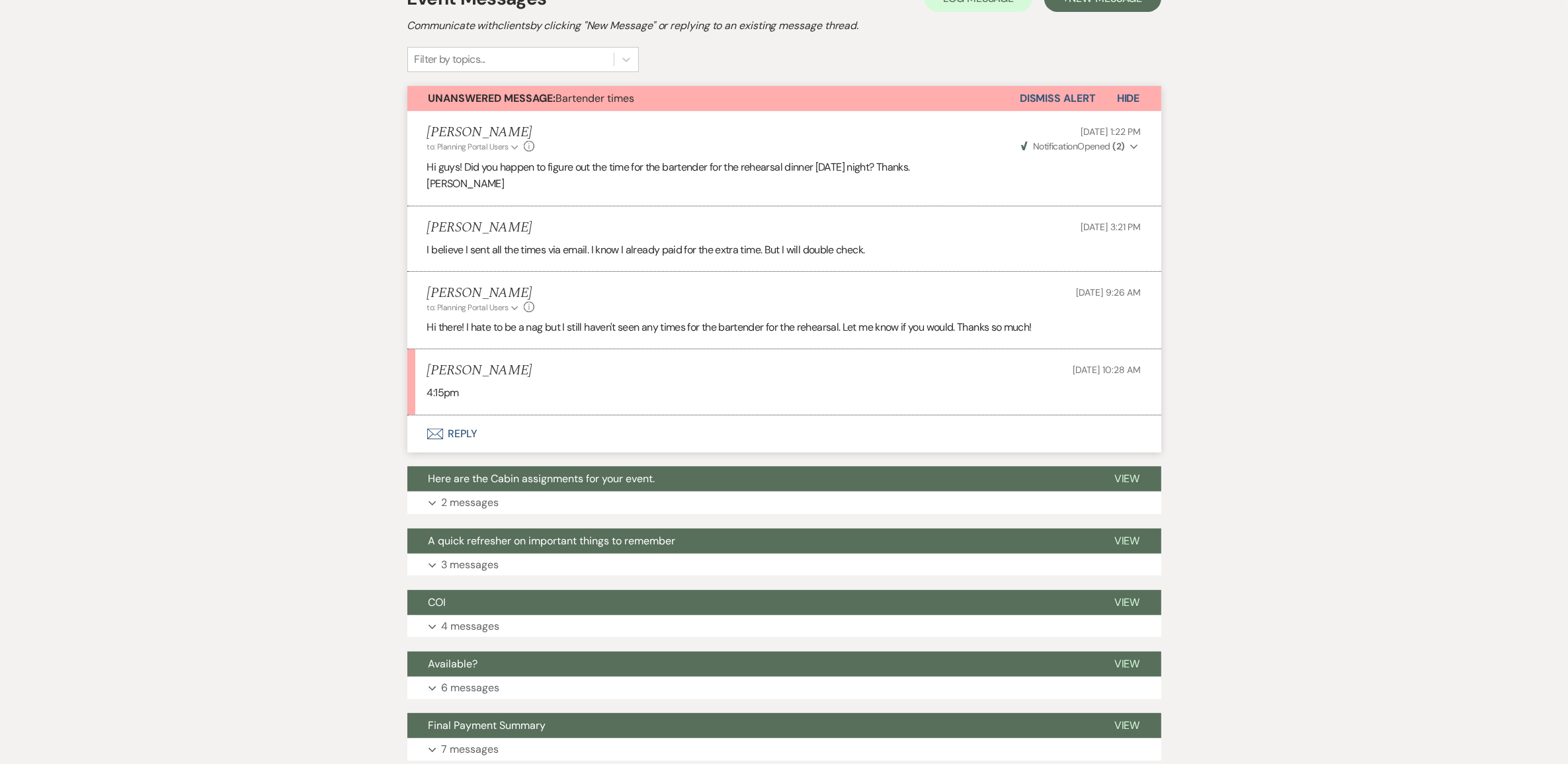
click at [477, 452] on button "Envelope Reply" at bounding box center [784, 434] width 754 height 37
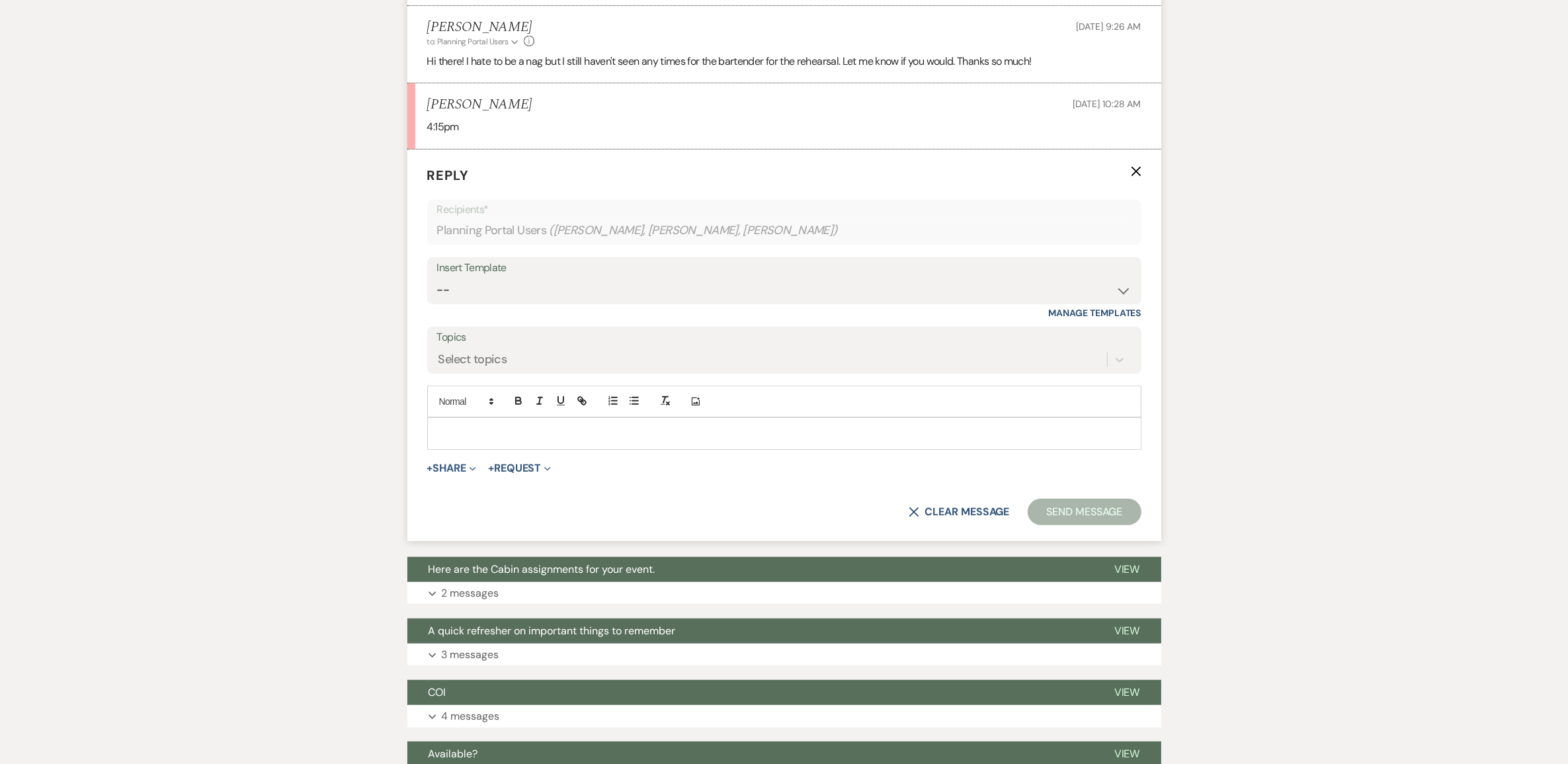
scroll to position [654, 0]
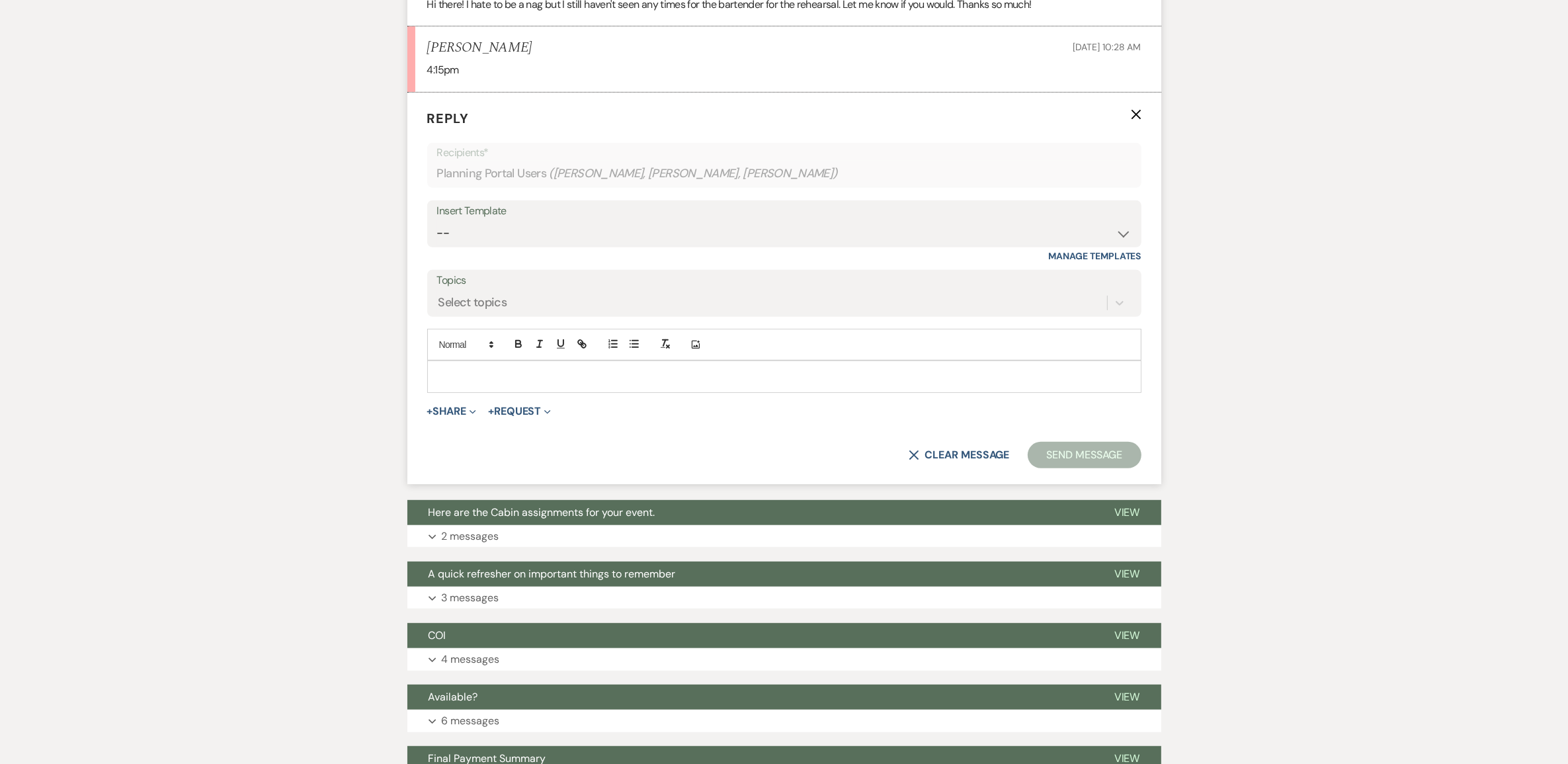
click at [481, 392] on div at bounding box center [784, 376] width 713 height 30
click at [1052, 468] on button "Send Message" at bounding box center [1084, 455] width 113 height 27
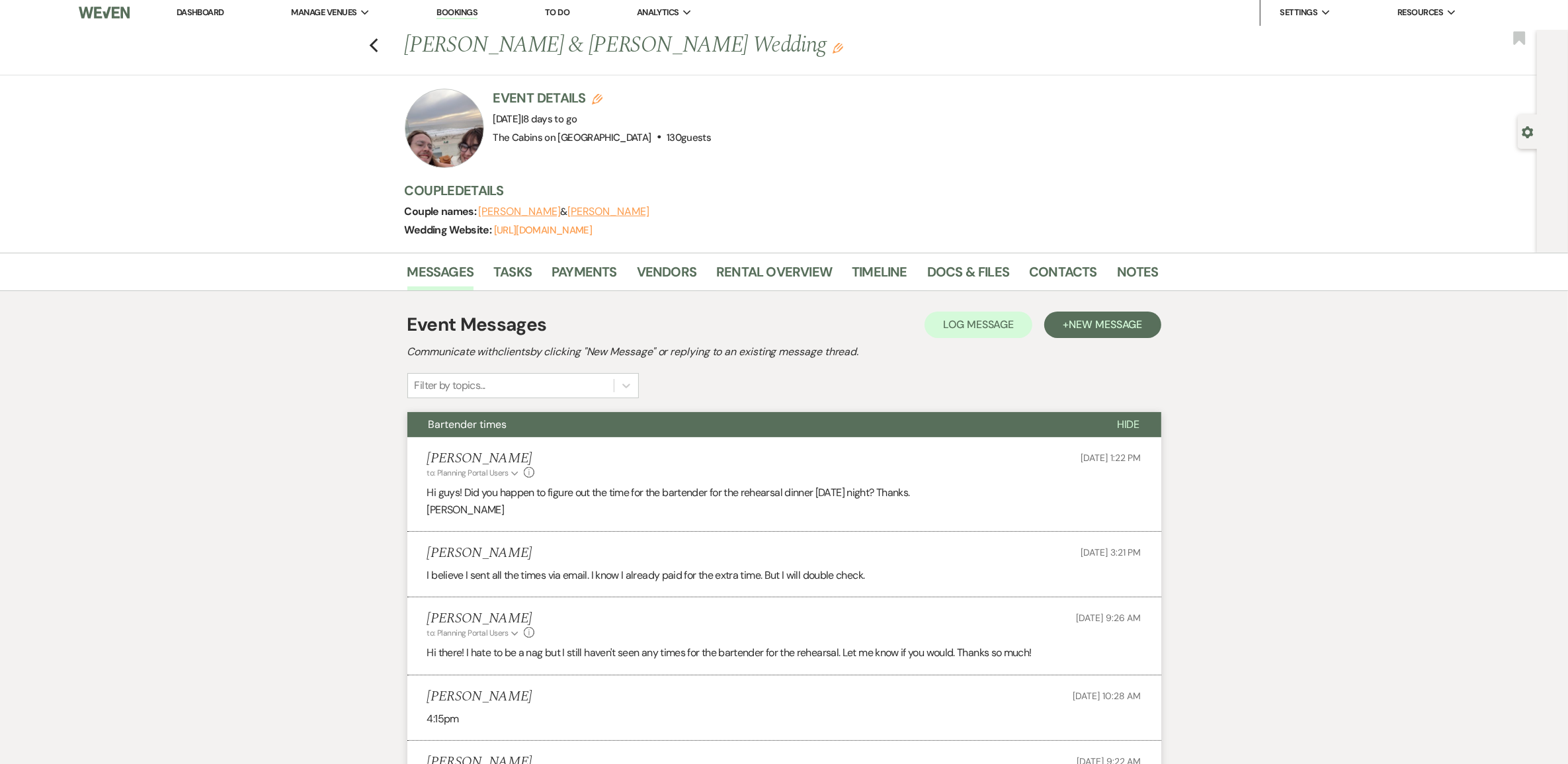
scroll to position [0, 0]
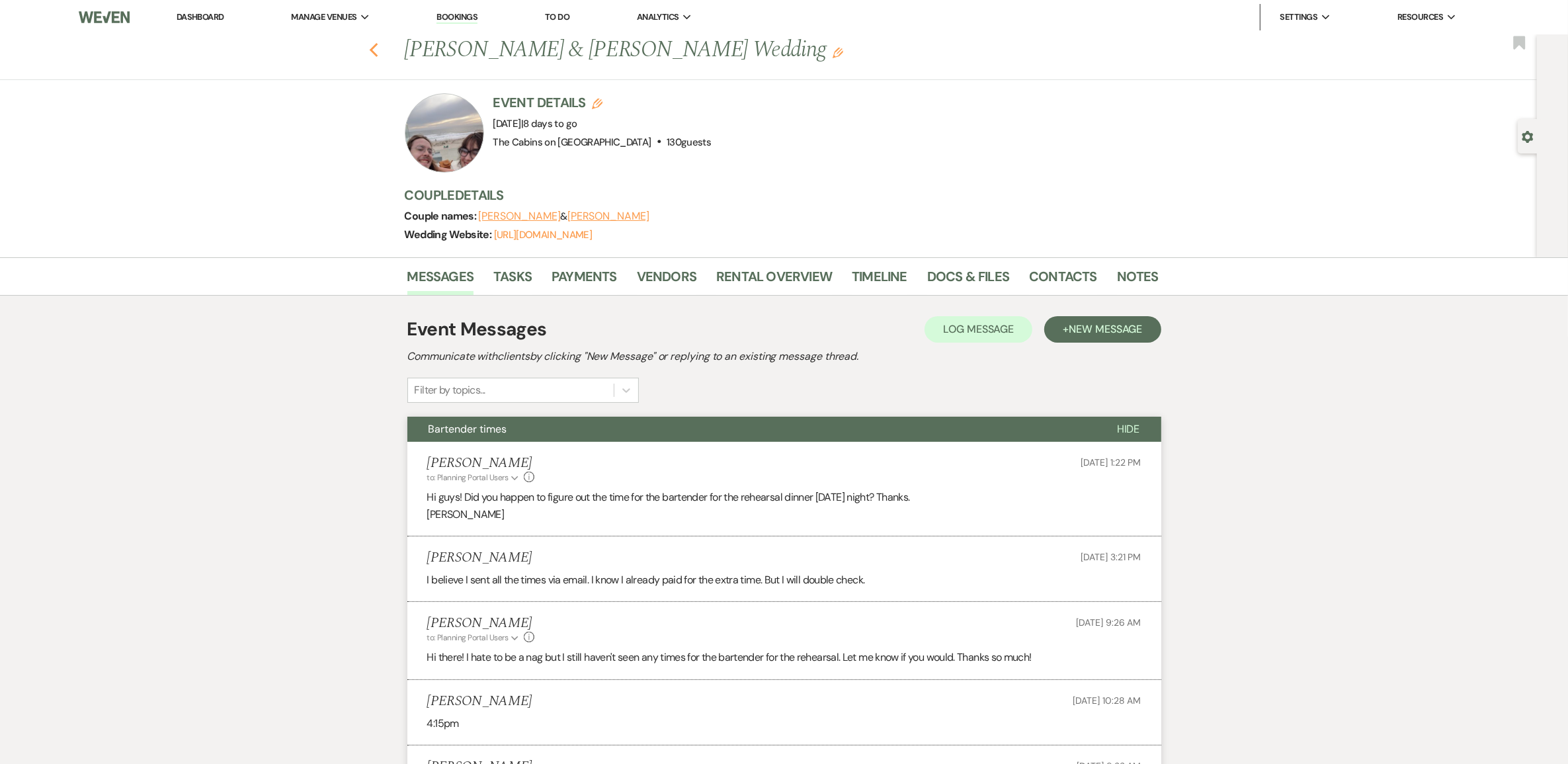
click at [378, 51] on use "button" at bounding box center [373, 50] width 8 height 15
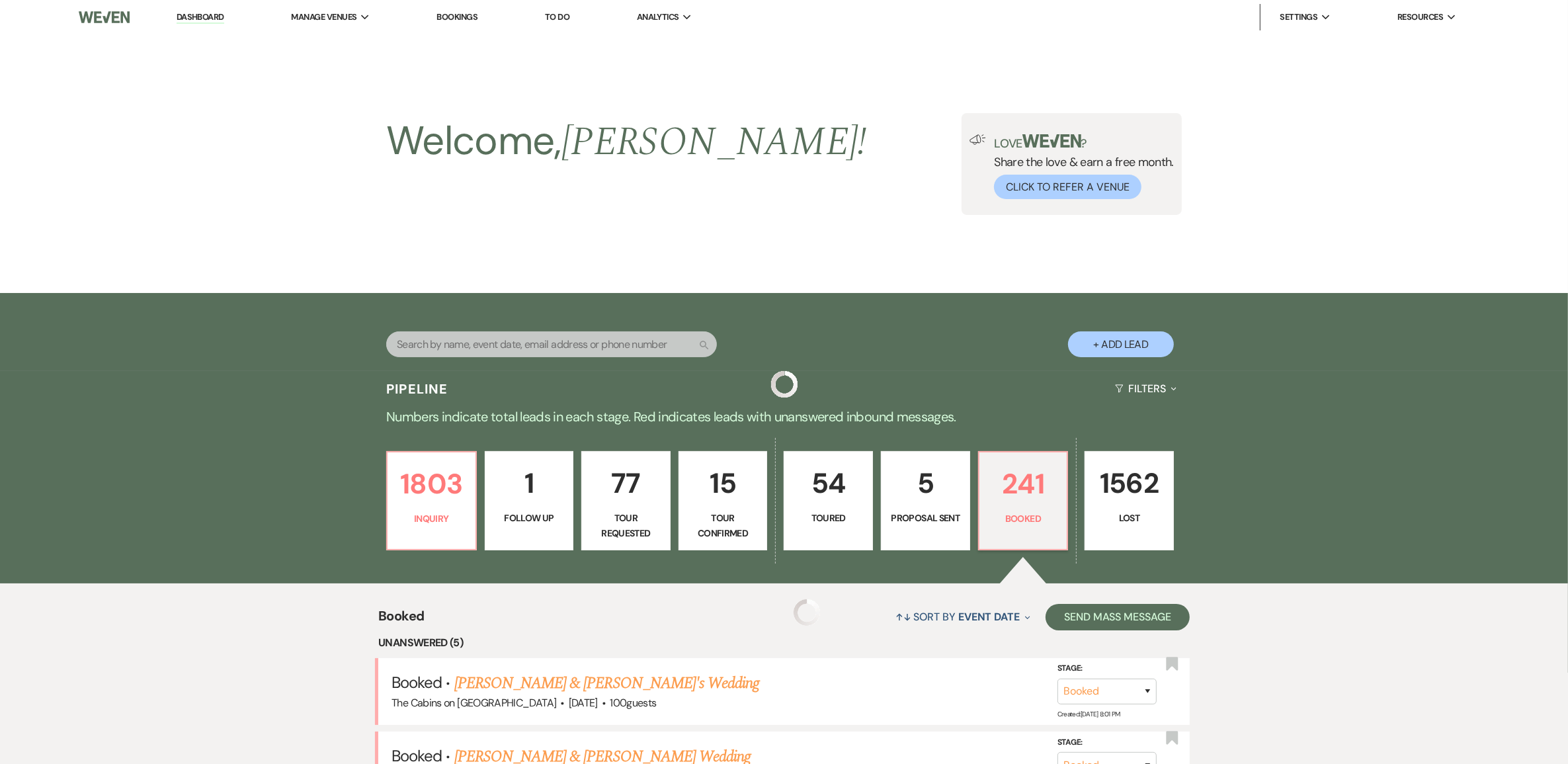
scroll to position [331, 0]
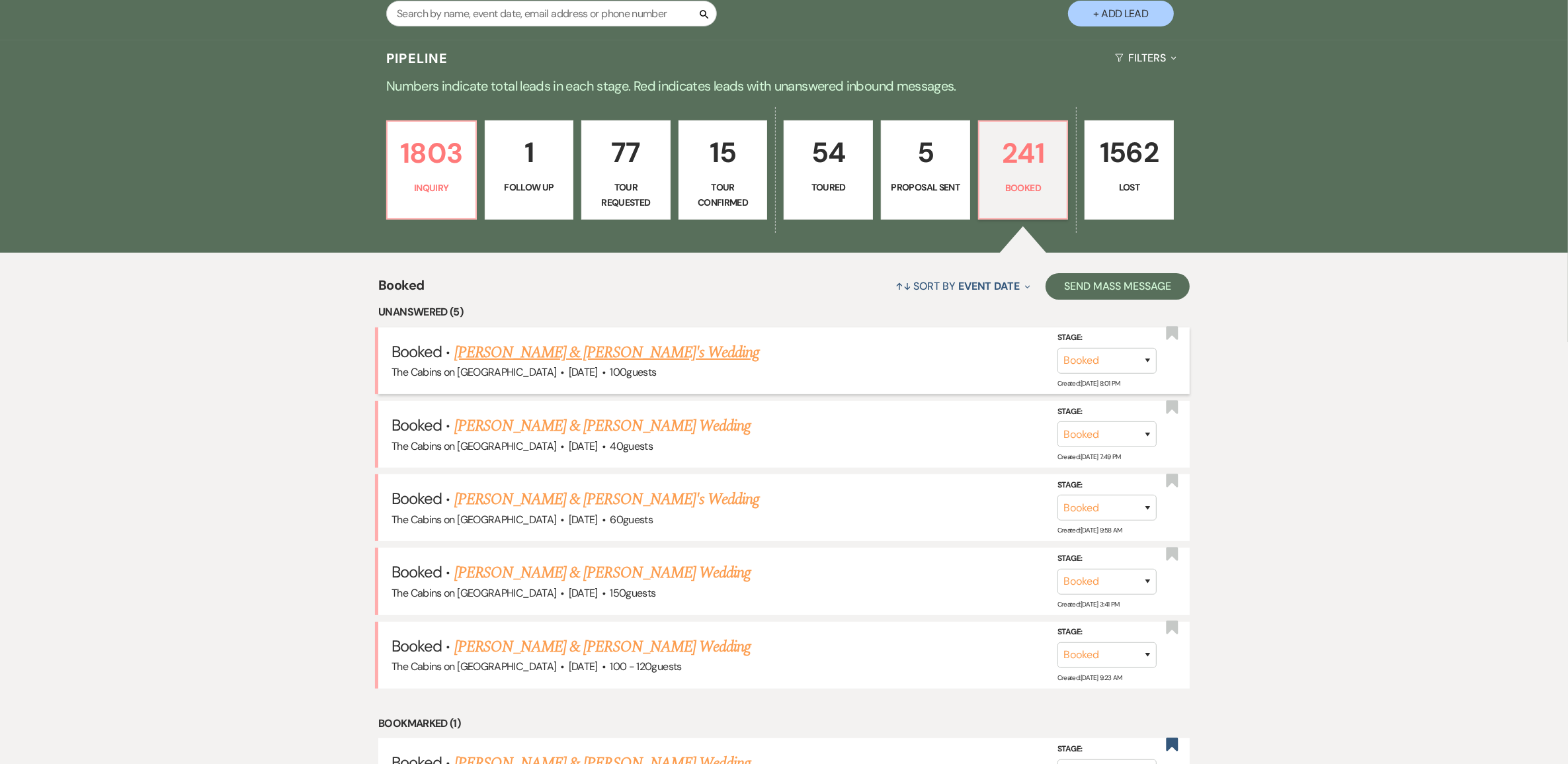
click at [564, 365] on link "[PERSON_NAME] & [PERSON_NAME]'s Wedding" at bounding box center [606, 353] width 305 height 24
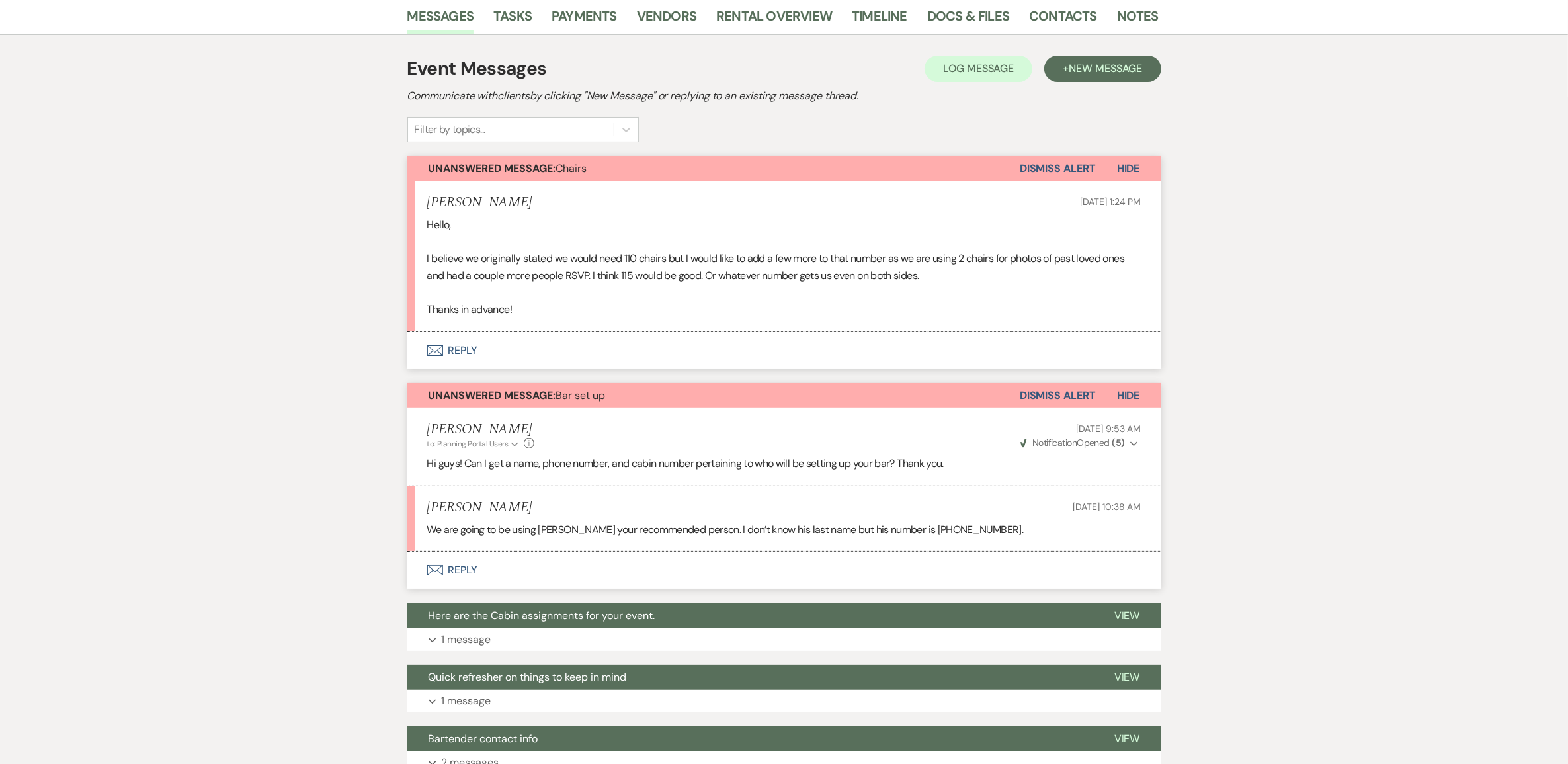
scroll to position [248, 0]
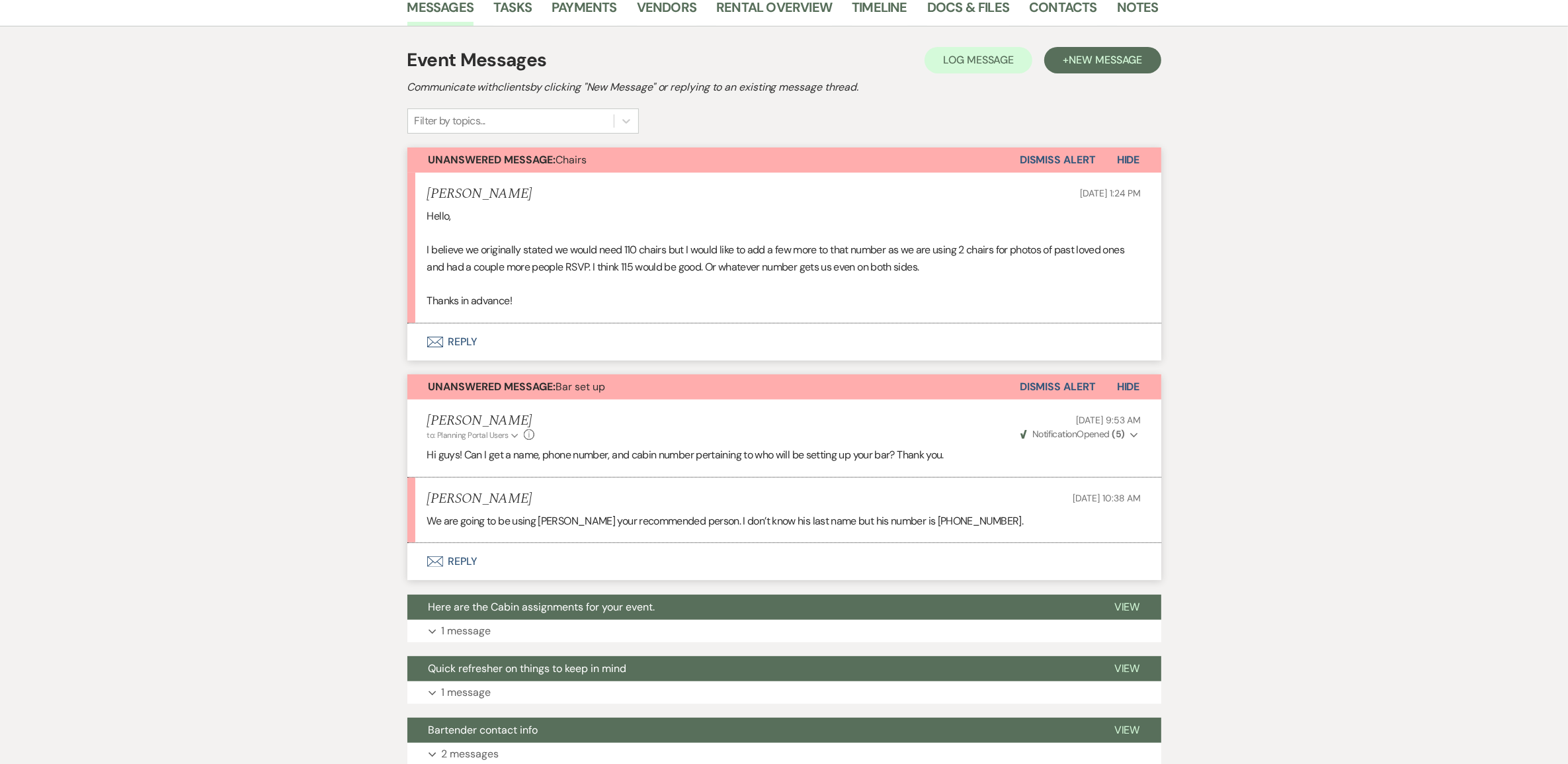
click at [481, 360] on button "Envelope Reply" at bounding box center [784, 342] width 754 height 37
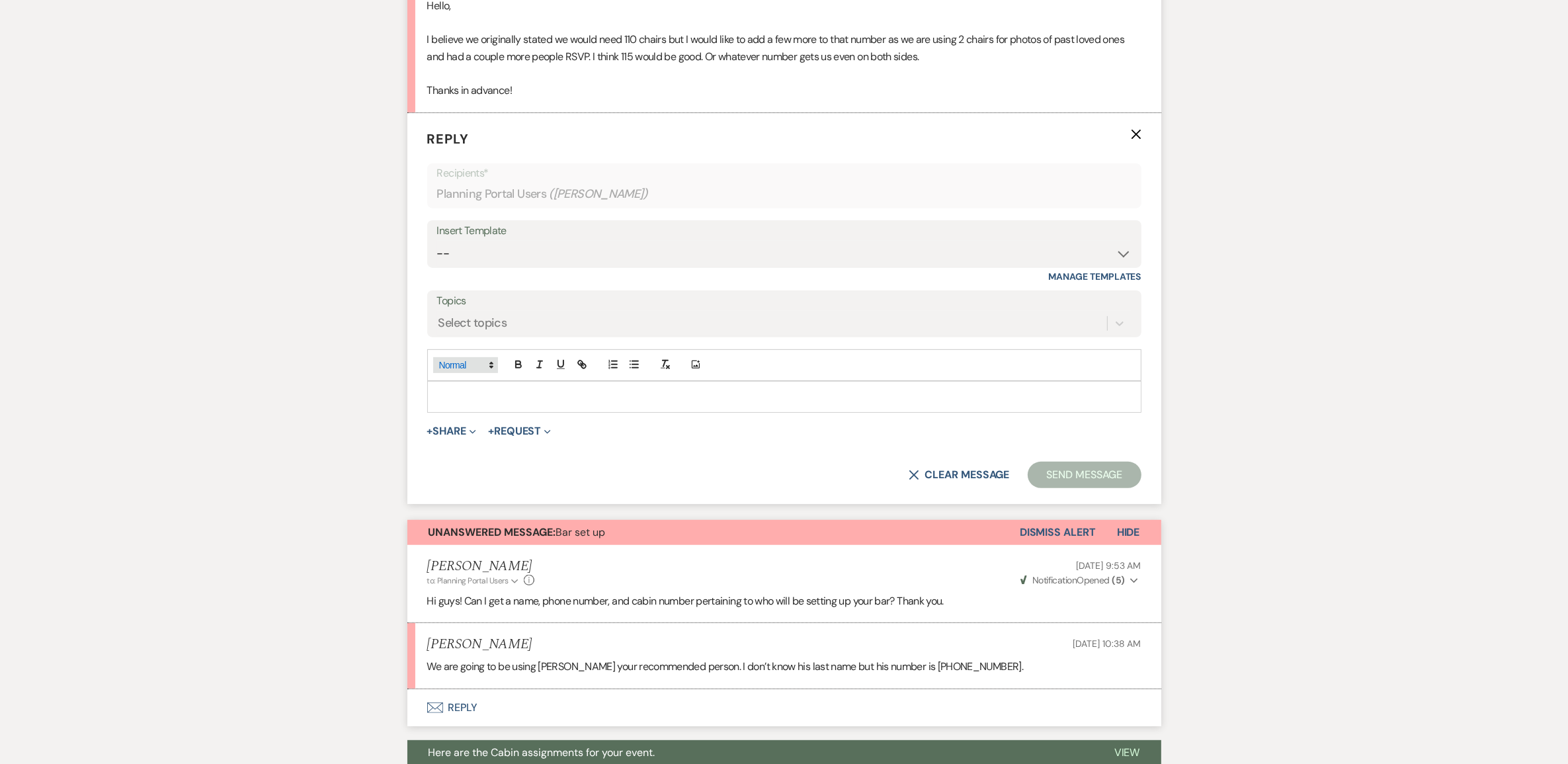
scroll to position [468, 0]
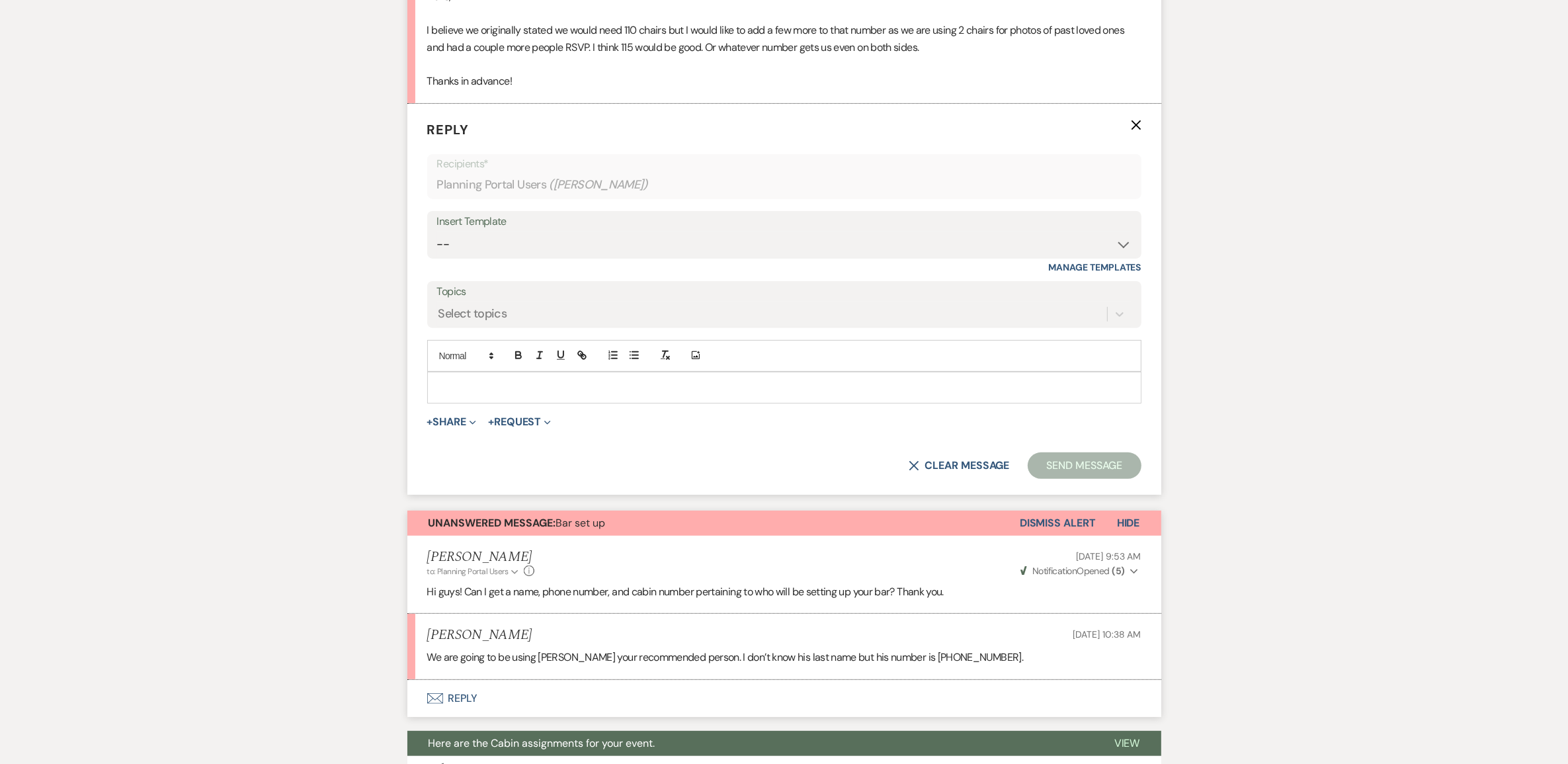
click at [510, 395] on p at bounding box center [784, 387] width 693 height 15
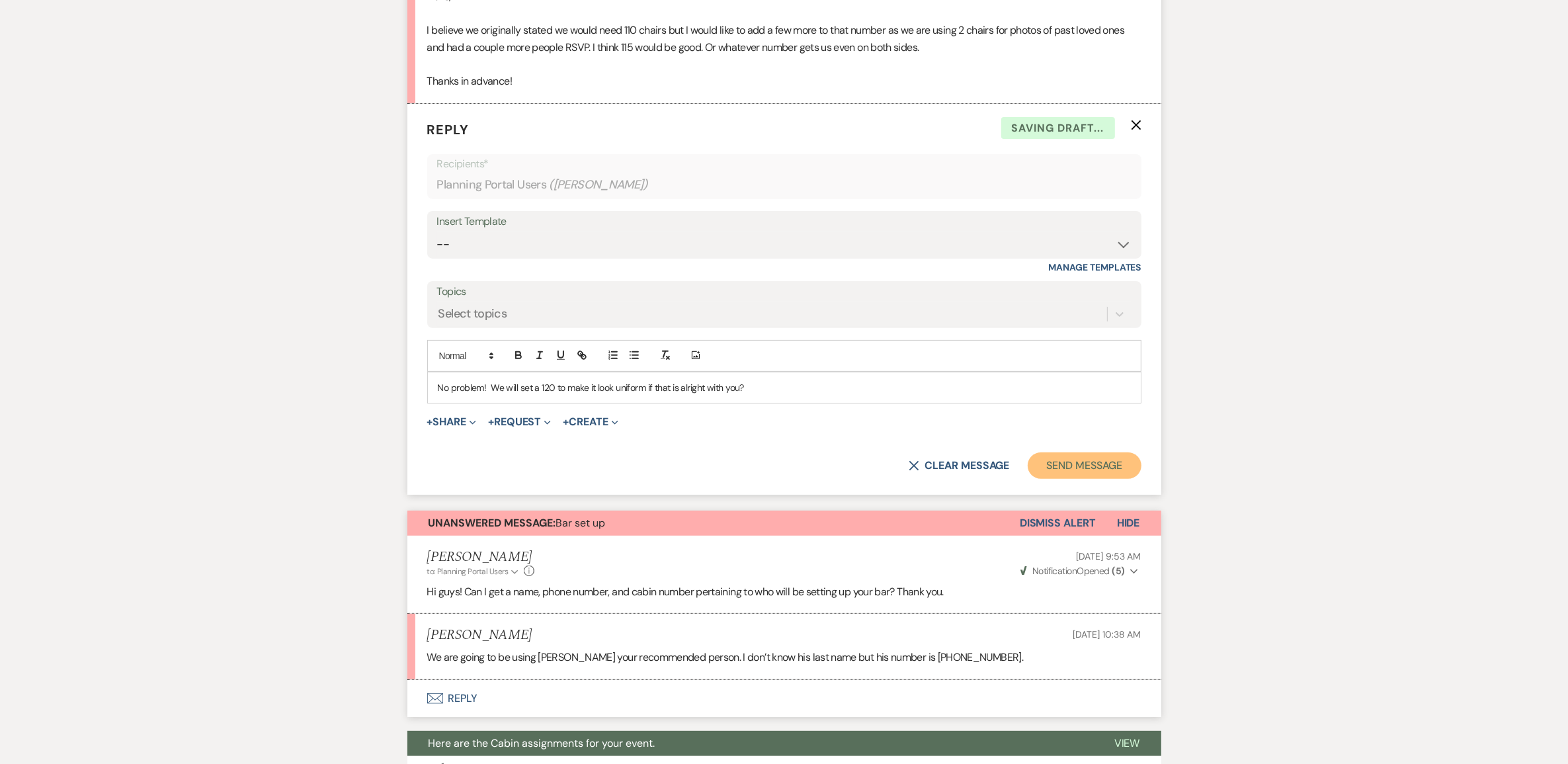
click at [1043, 479] on button "Send Message" at bounding box center [1084, 466] width 113 height 27
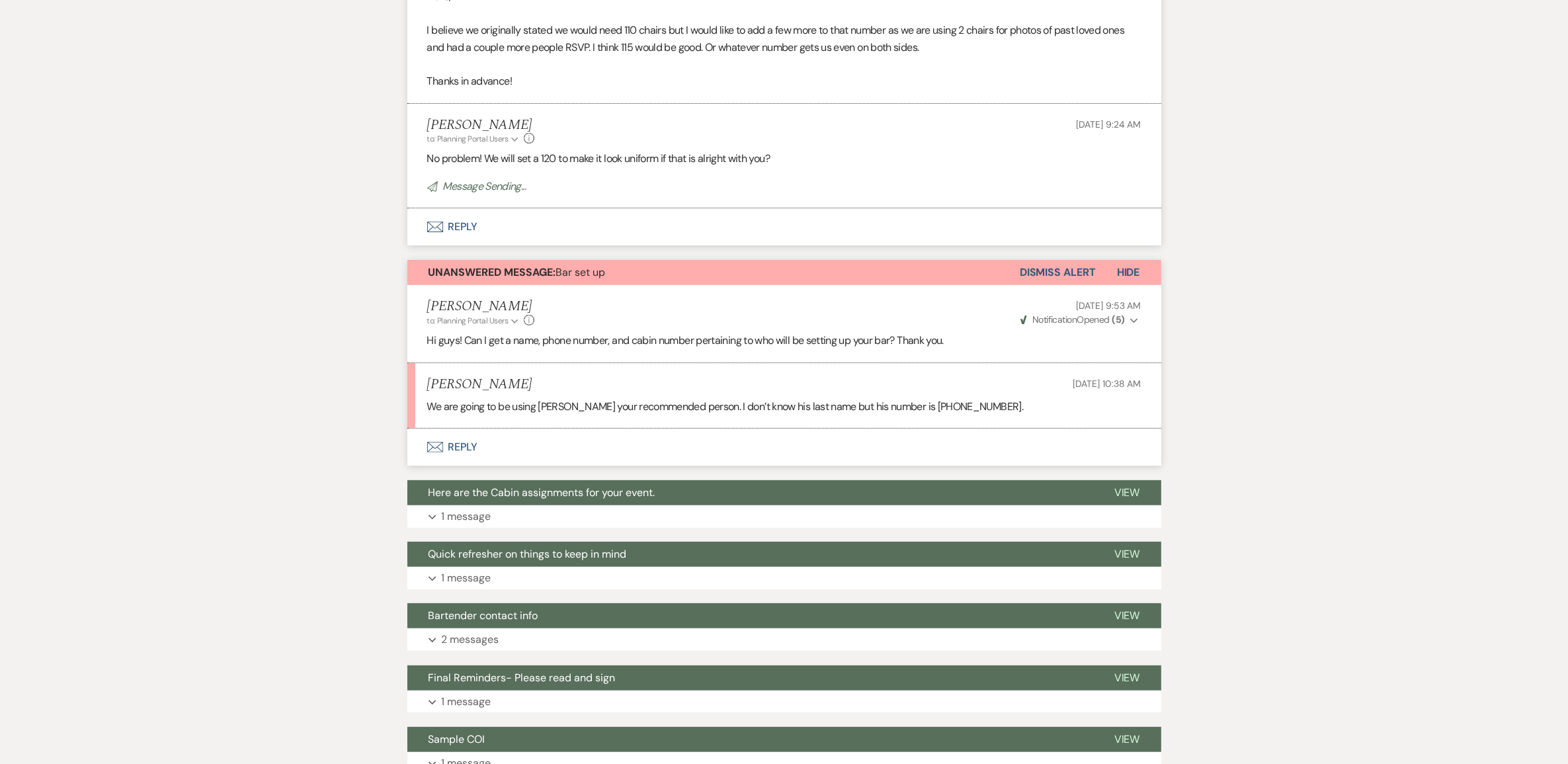
click at [481, 466] on button "Envelope Reply" at bounding box center [784, 447] width 754 height 37
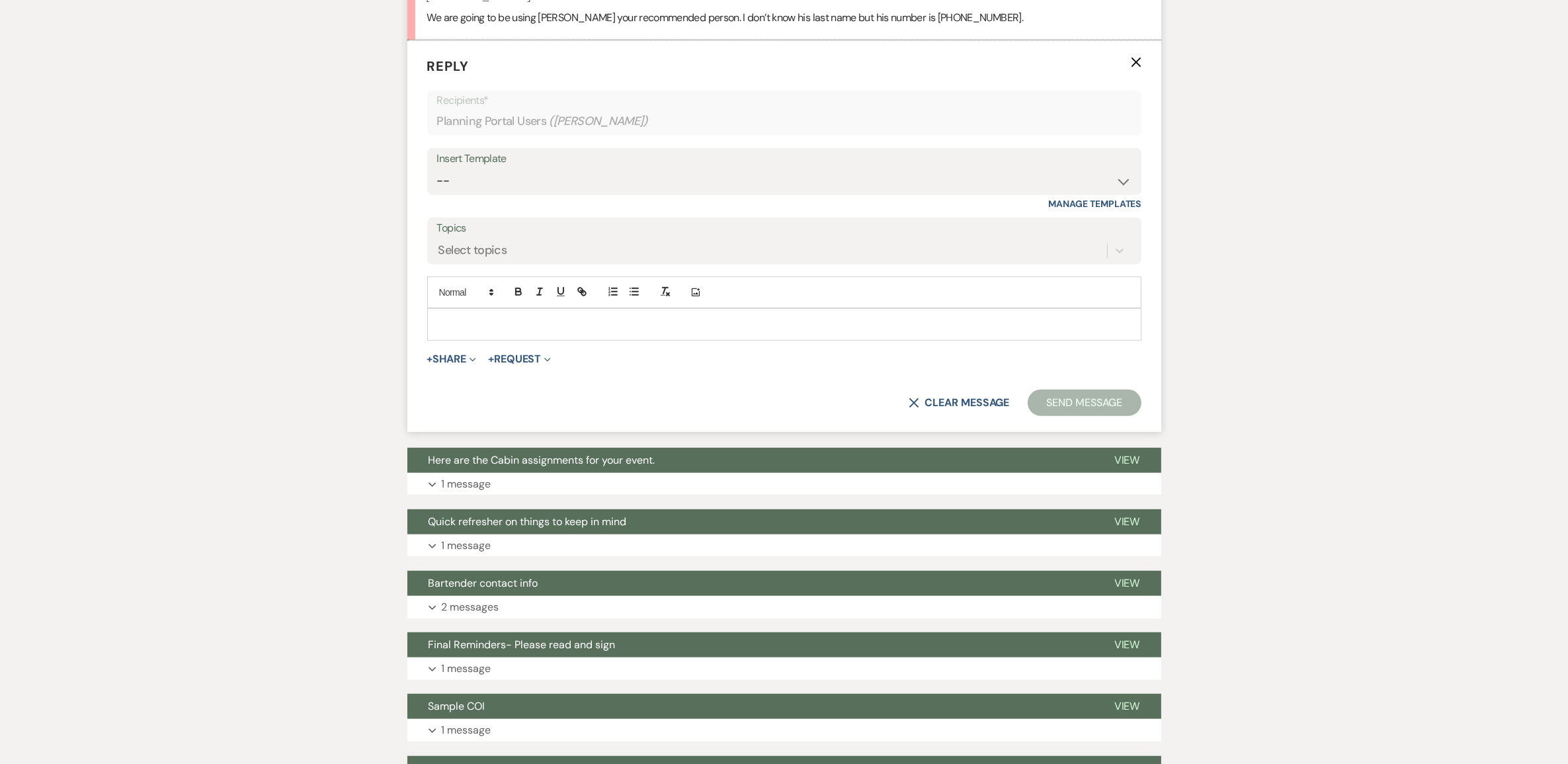
scroll to position [797, 0]
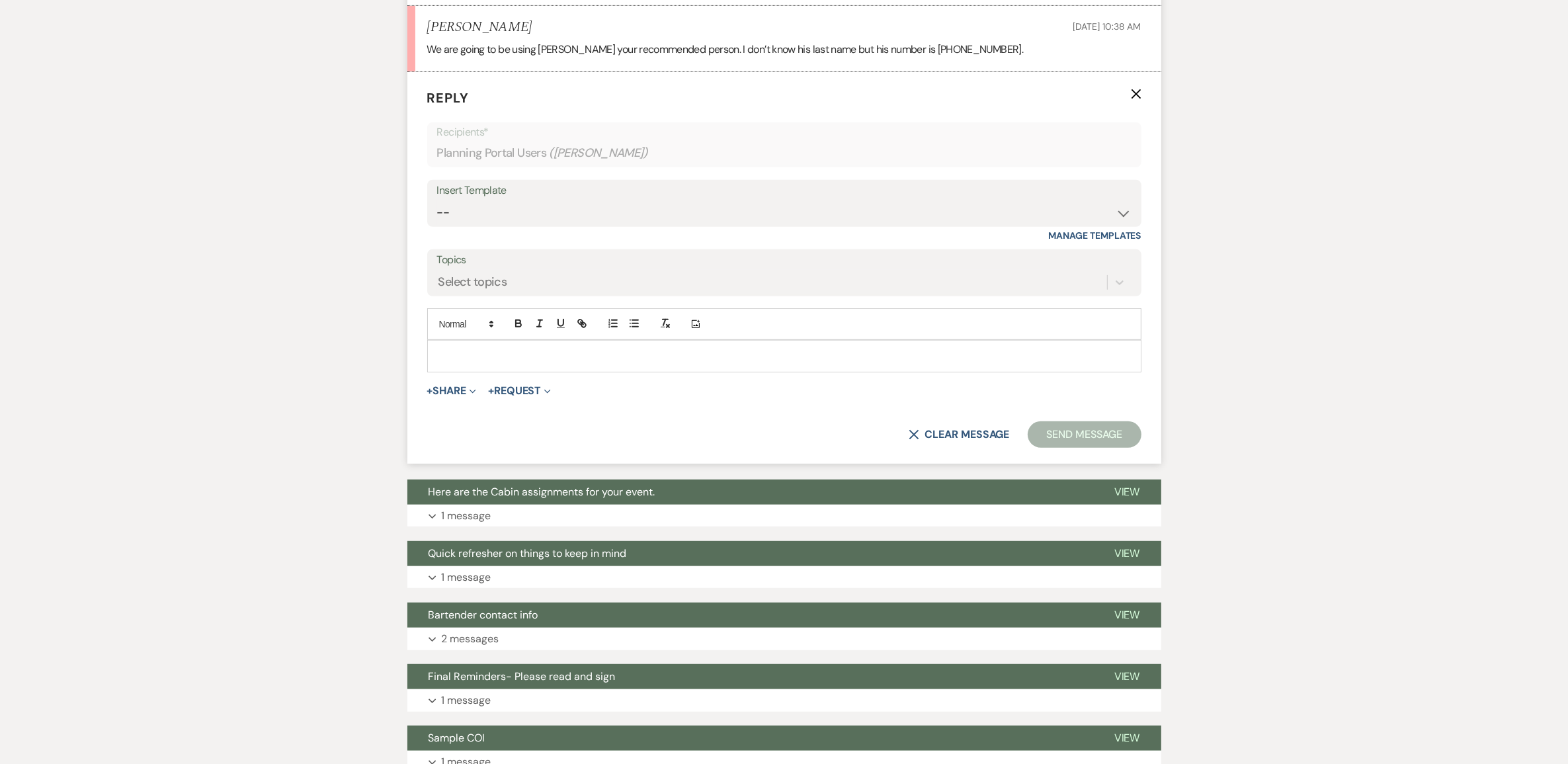
click at [484, 363] on p at bounding box center [784, 356] width 693 height 15
click at [1036, 448] on button "Send Message" at bounding box center [1084, 435] width 113 height 27
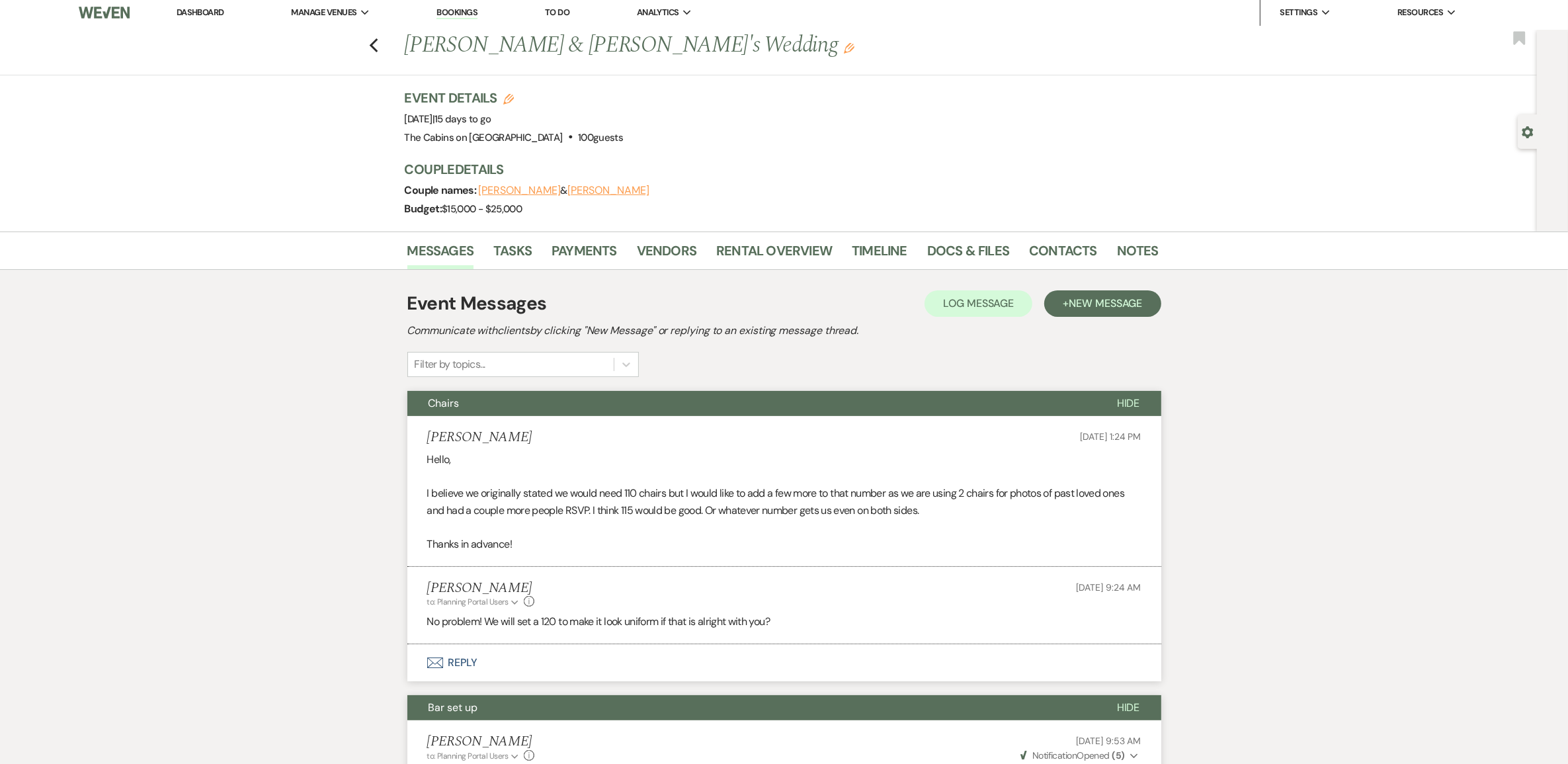
scroll to position [0, 0]
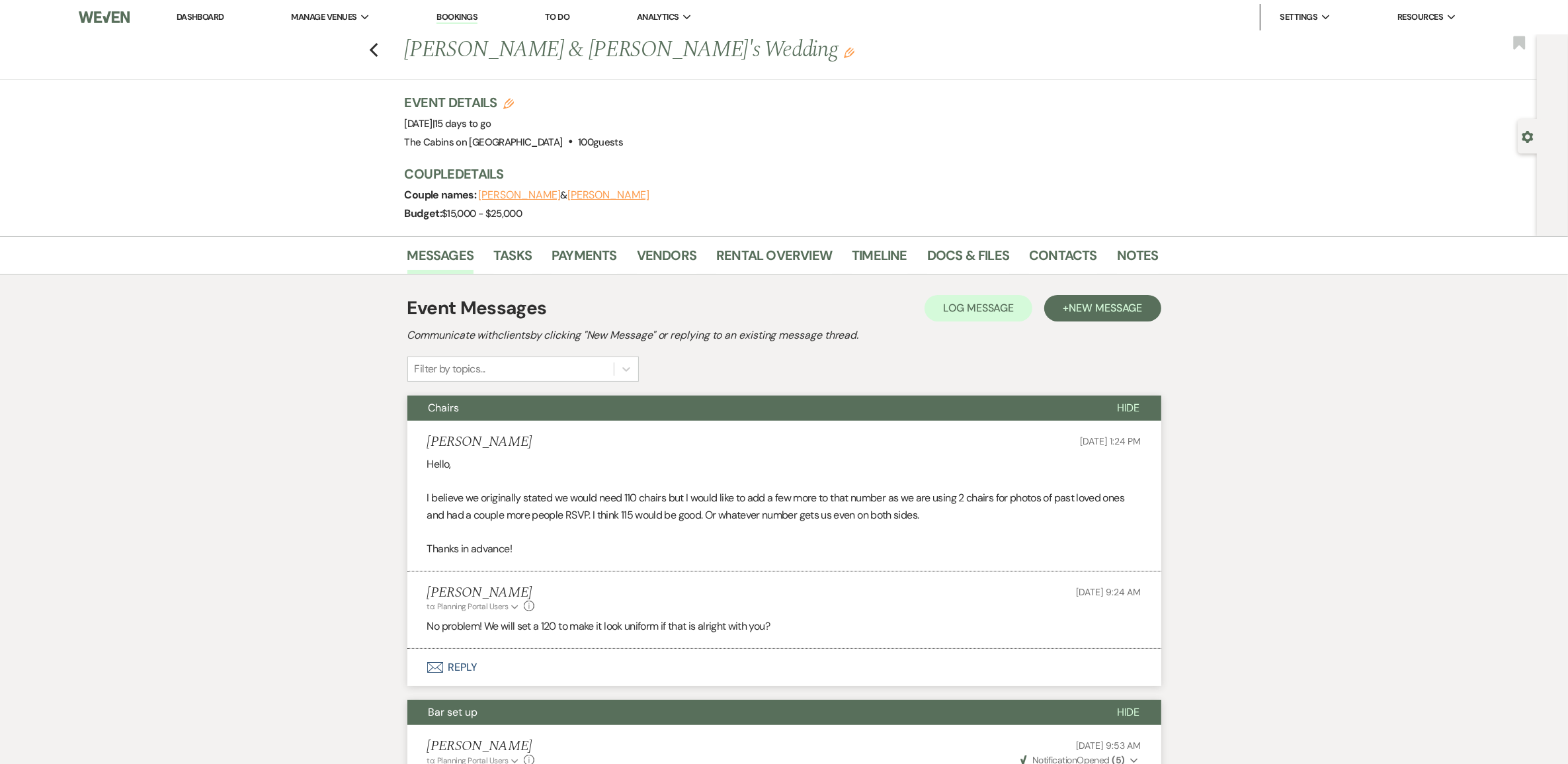
click at [209, 11] on link "Dashboard" at bounding box center [200, 17] width 48 height 11
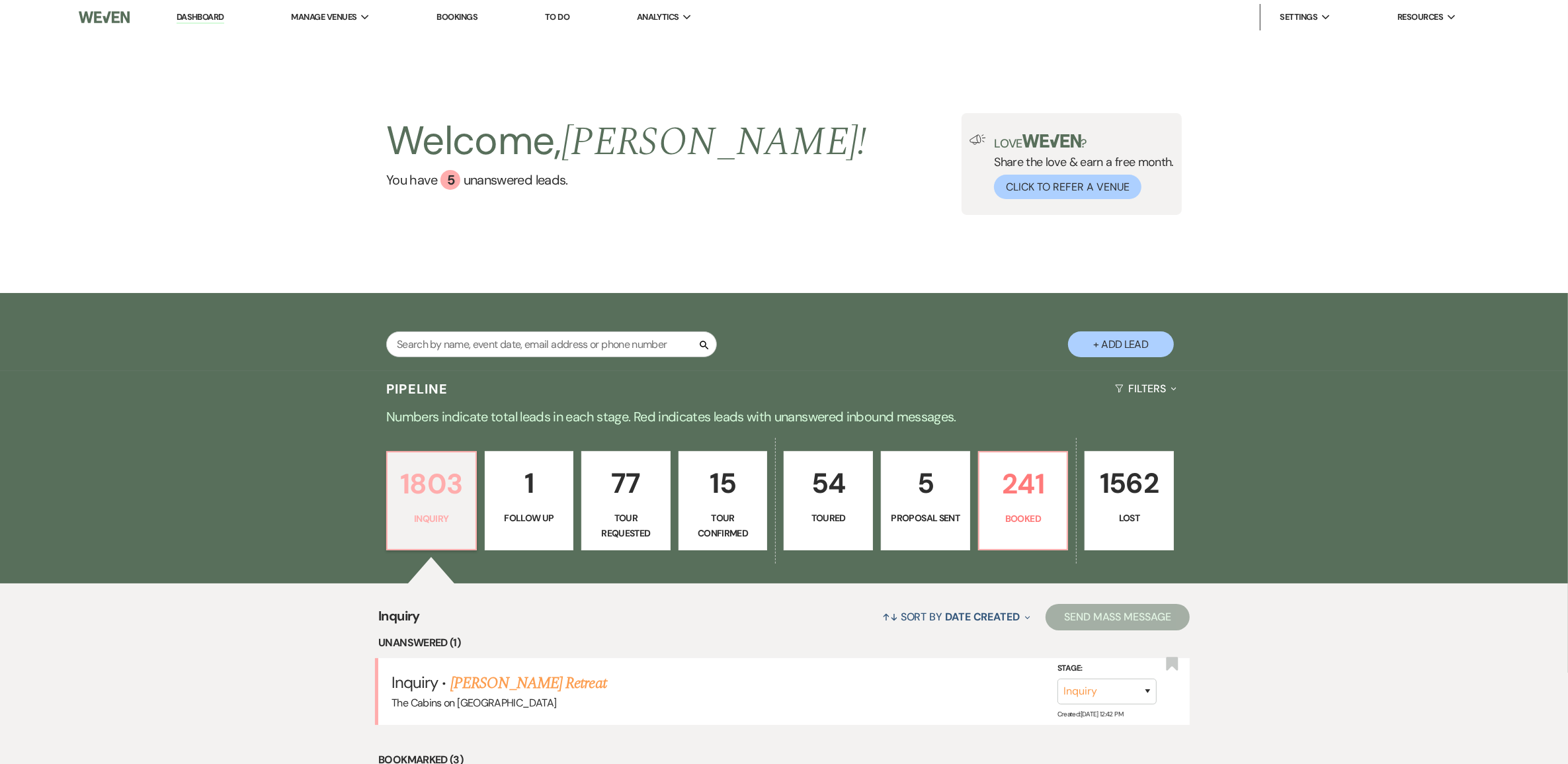
click at [441, 506] on p "1803" at bounding box center [431, 484] width 72 height 44
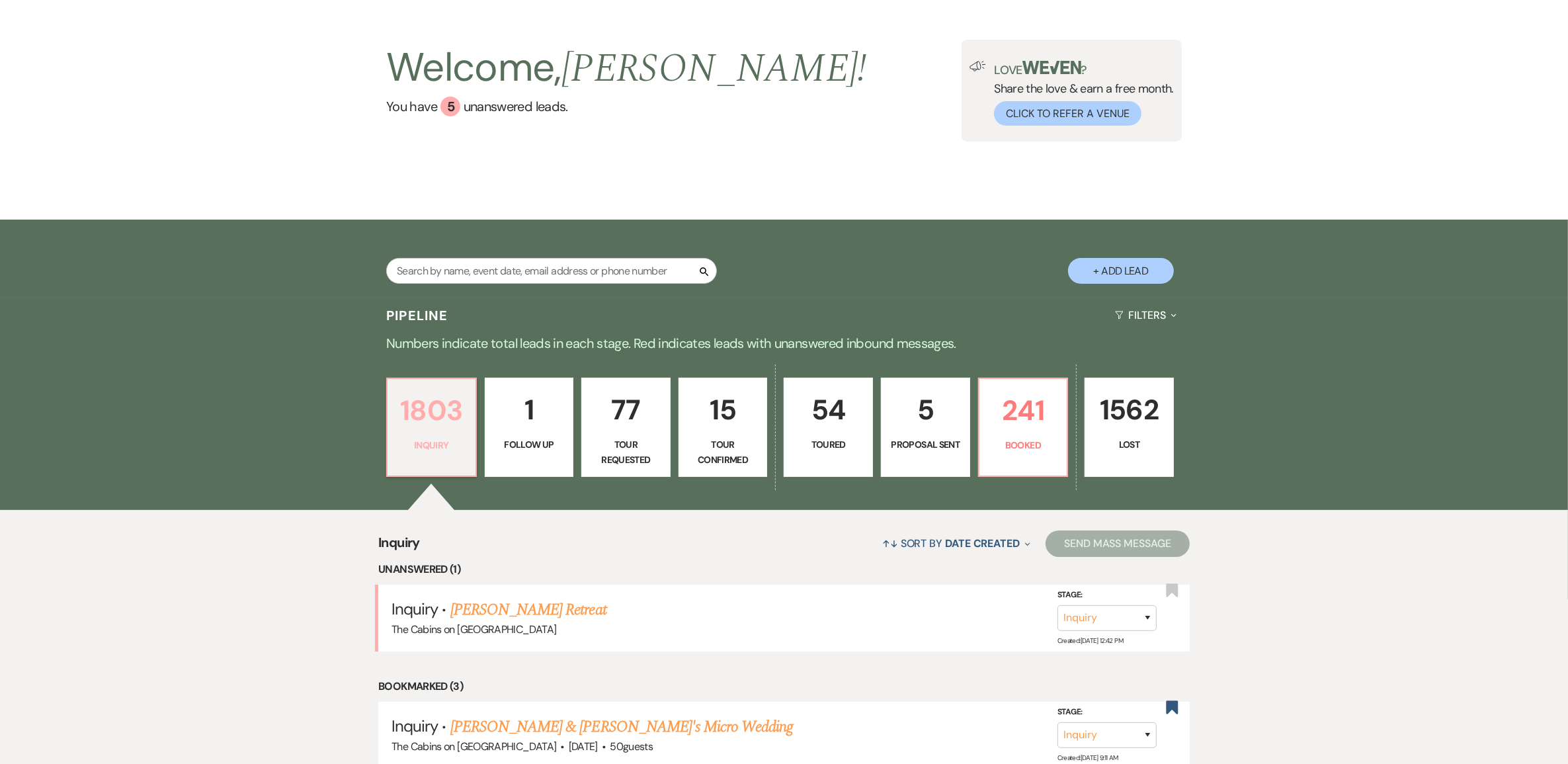
scroll to position [165, 0]
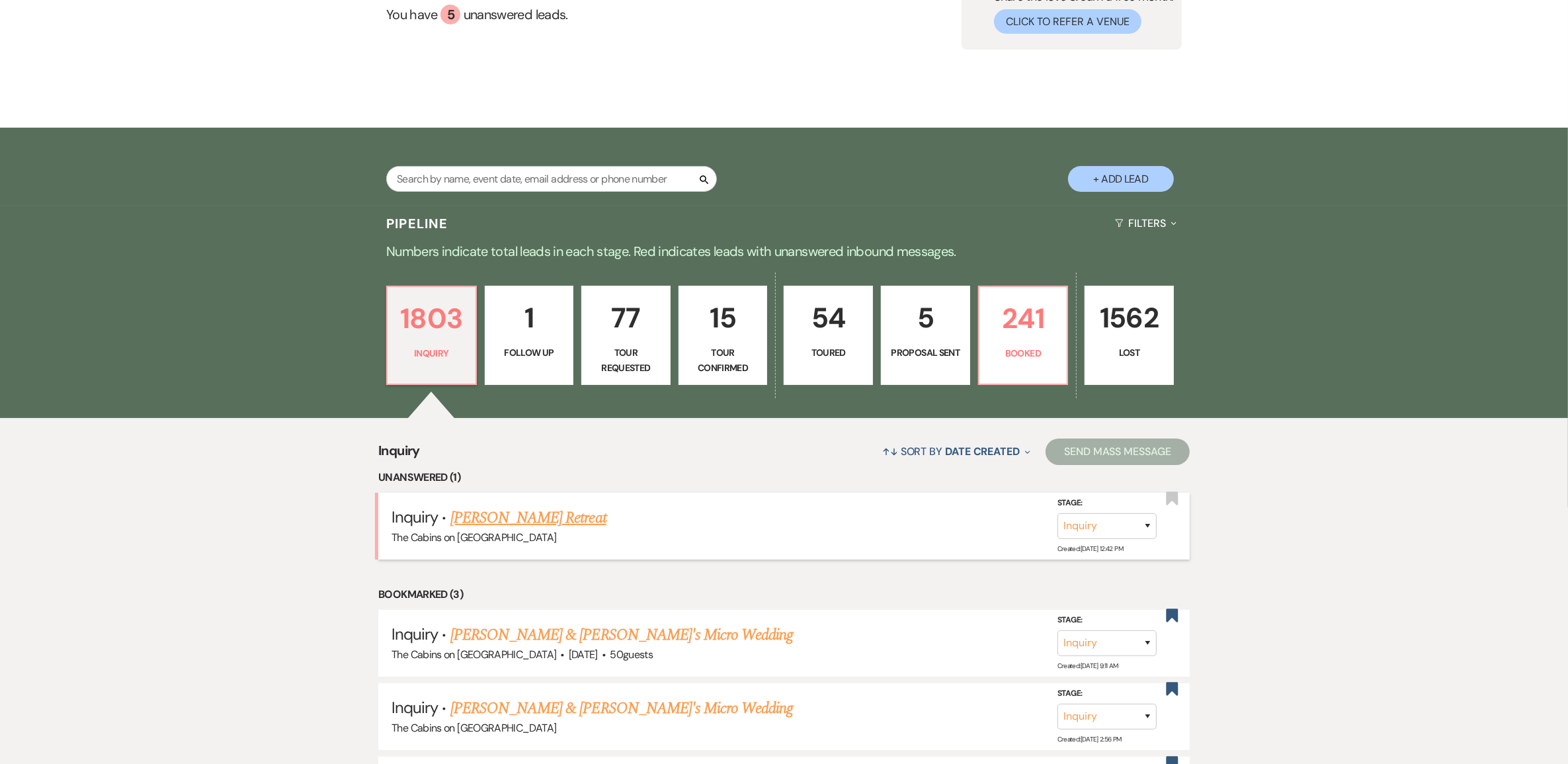
click at [517, 530] on link "[PERSON_NAME] Retreat" at bounding box center [528, 518] width 156 height 24
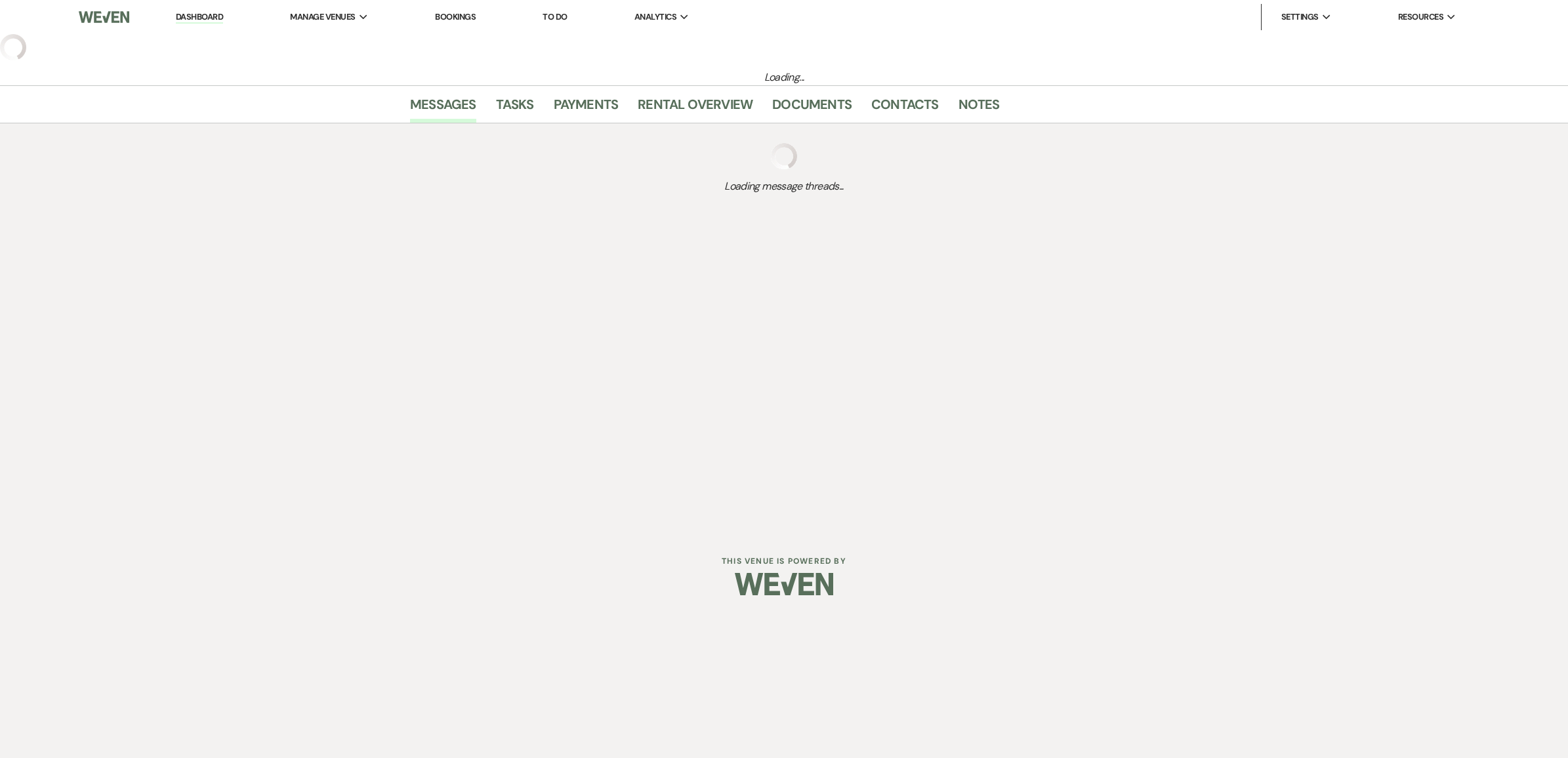
select select "5"
select select "21"
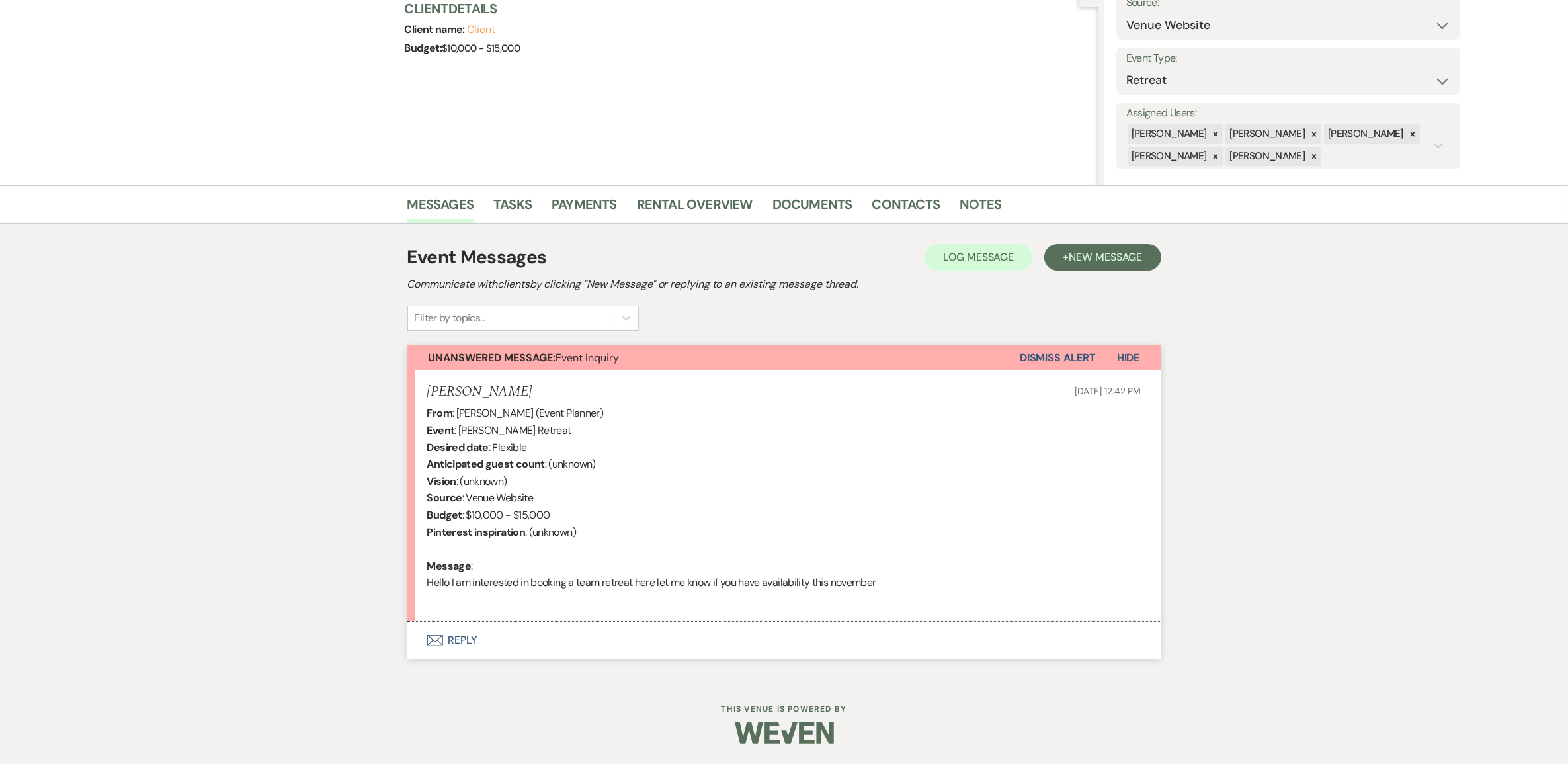
scroll to position [165, 0]
click at [476, 655] on button "Envelope Reply" at bounding box center [784, 641] width 754 height 37
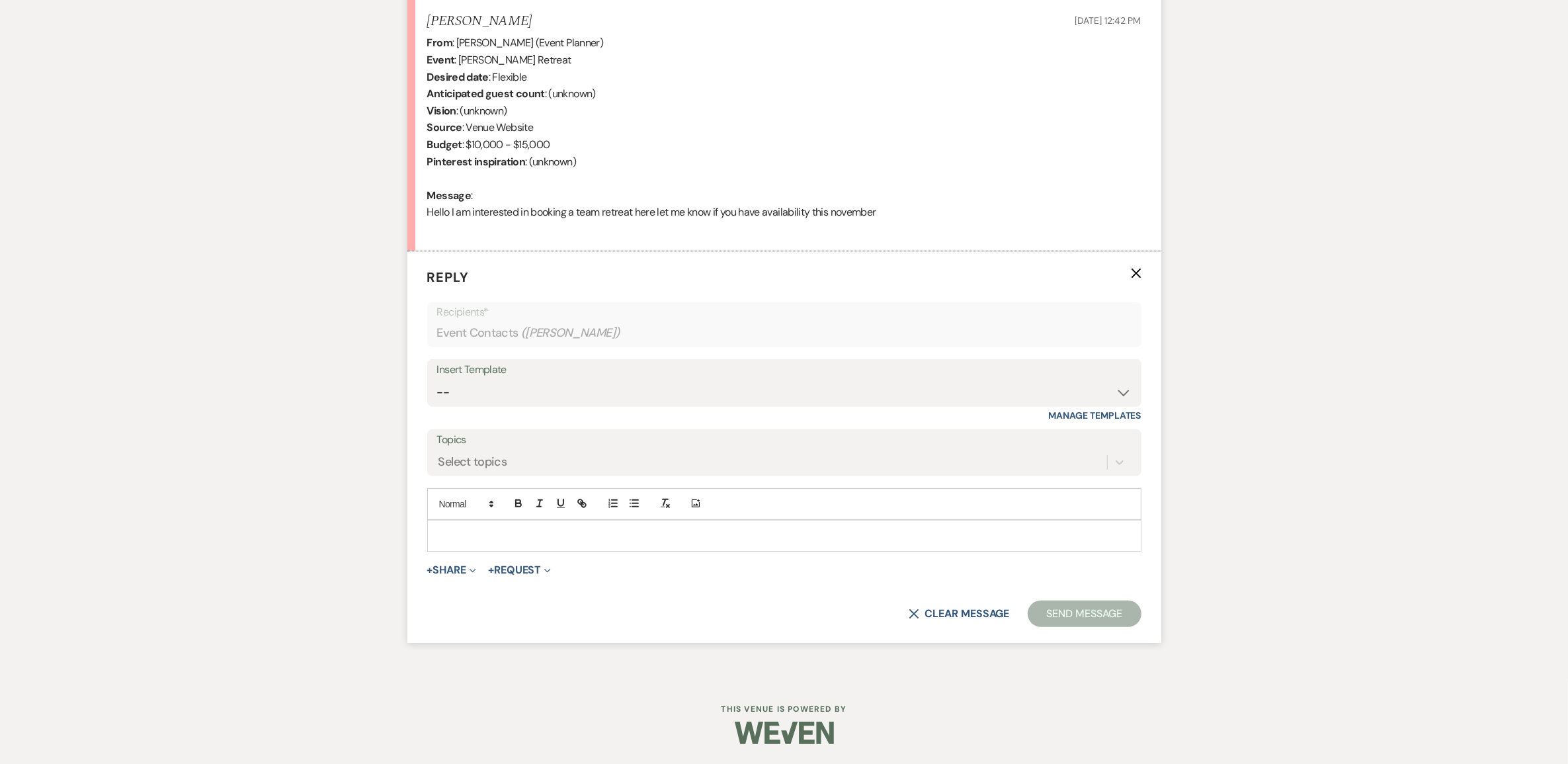
scroll to position [605, 0]
click at [473, 528] on p at bounding box center [784, 535] width 693 height 15
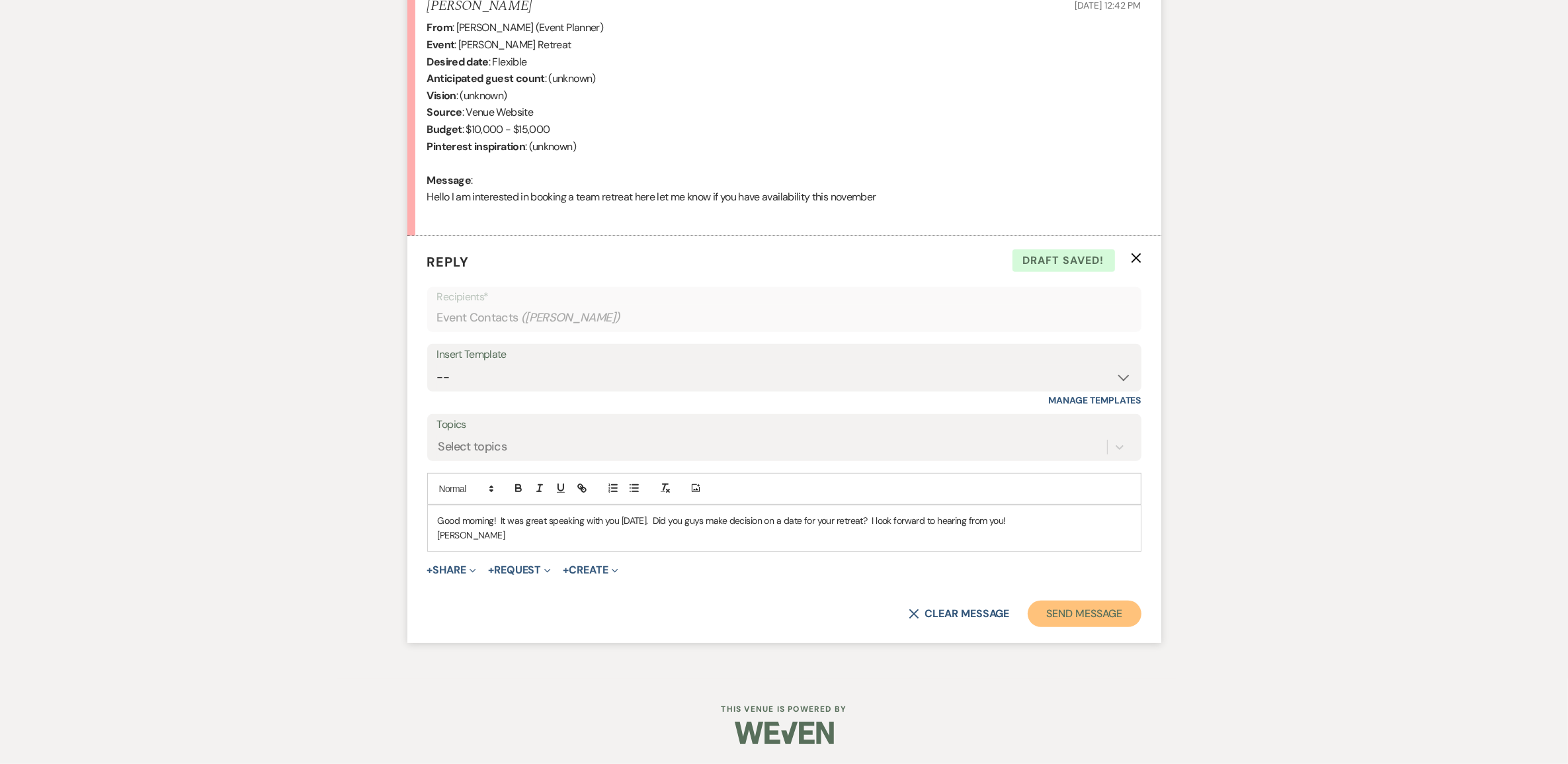
click at [1079, 627] on button "Send Message" at bounding box center [1084, 614] width 113 height 27
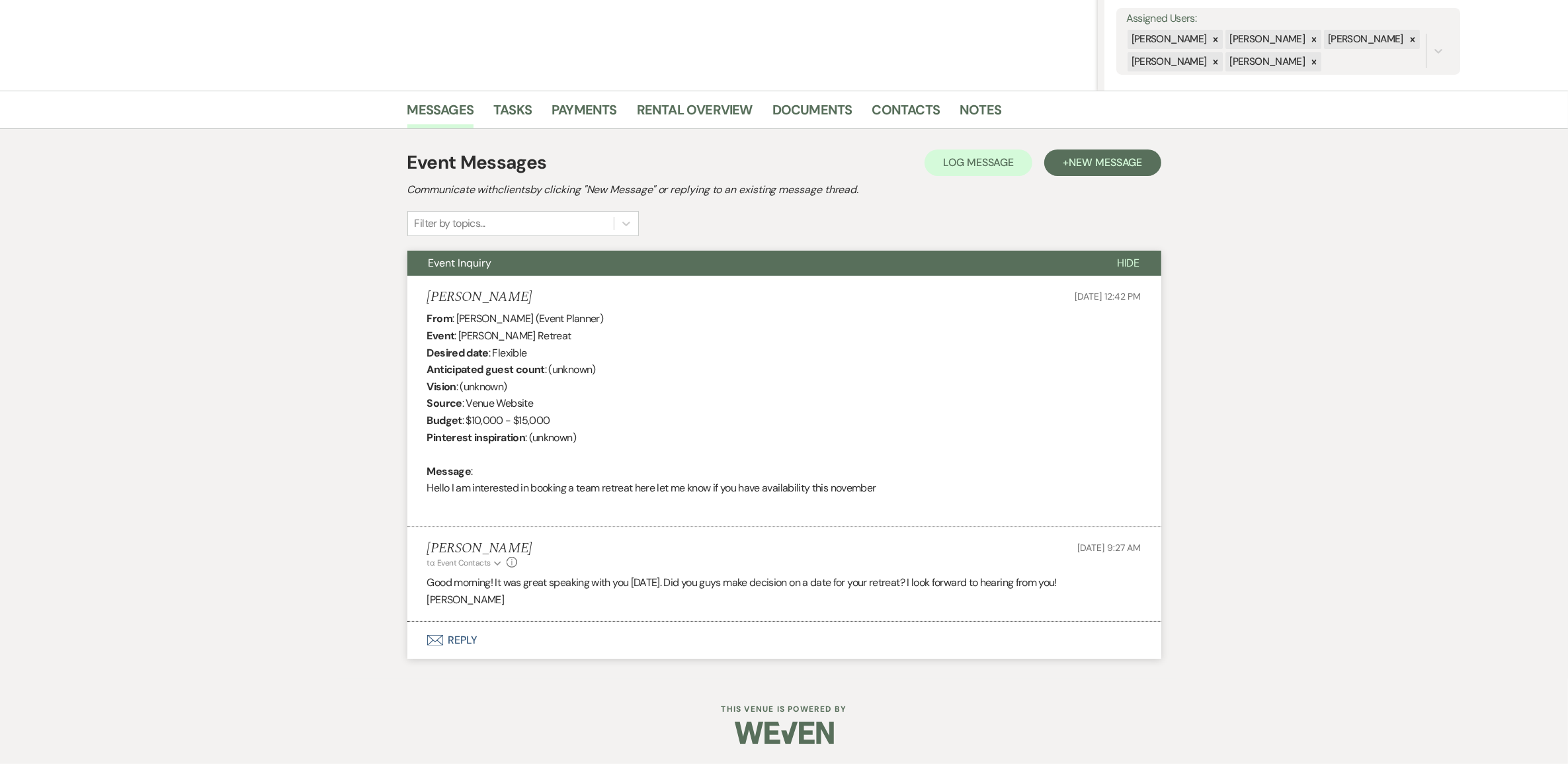
scroll to position [282, 0]
